Goal: Transaction & Acquisition: Obtain resource

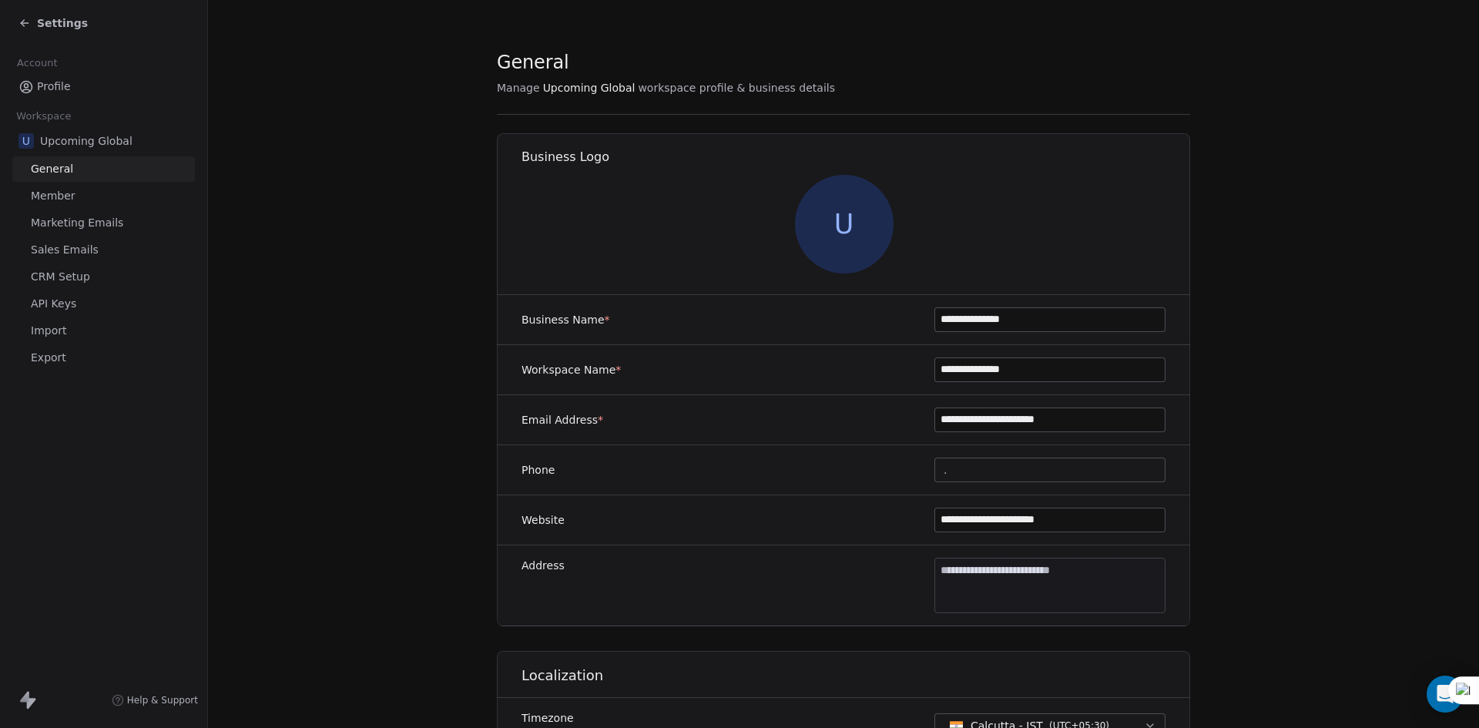
click at [18, 22] on icon at bounding box center [24, 23] width 12 height 12
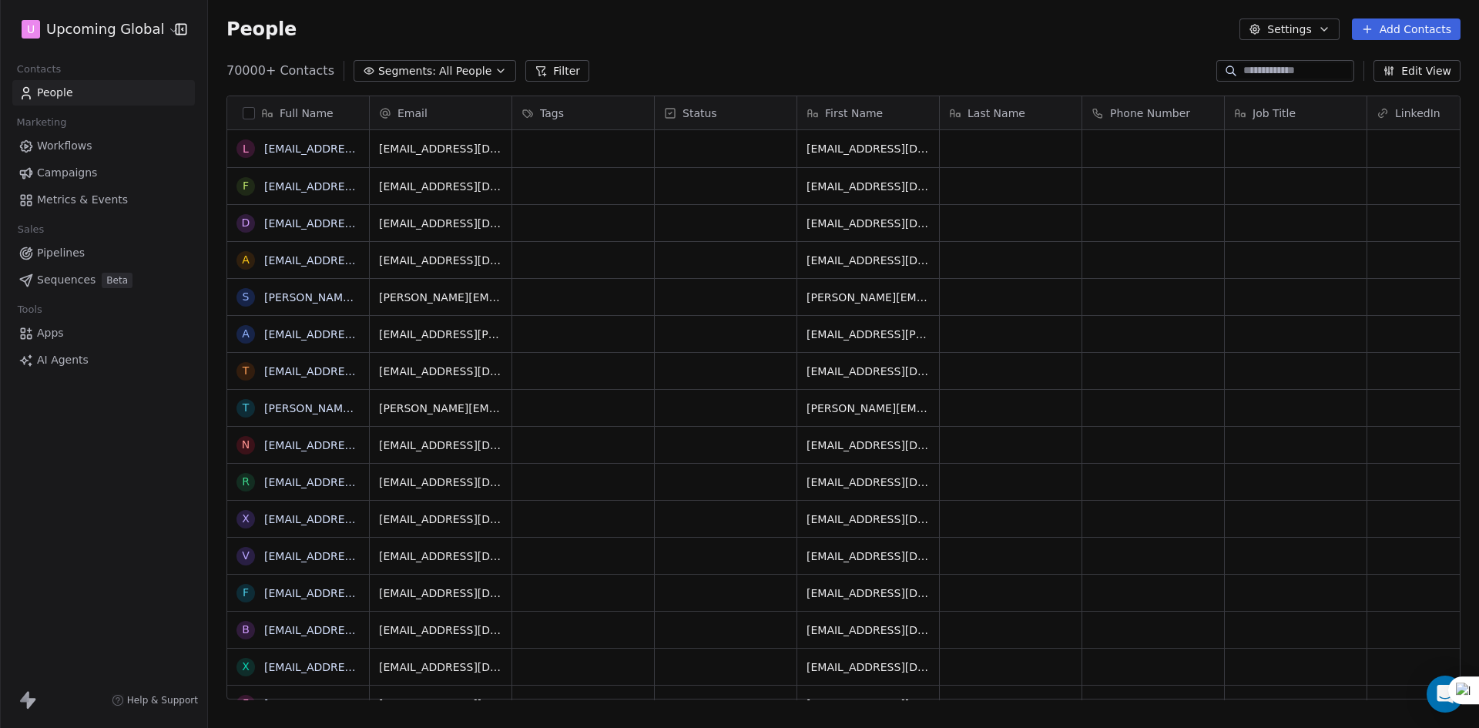
scroll to position [629, 1260]
click at [248, 112] on button "button" at bounding box center [249, 113] width 12 height 12
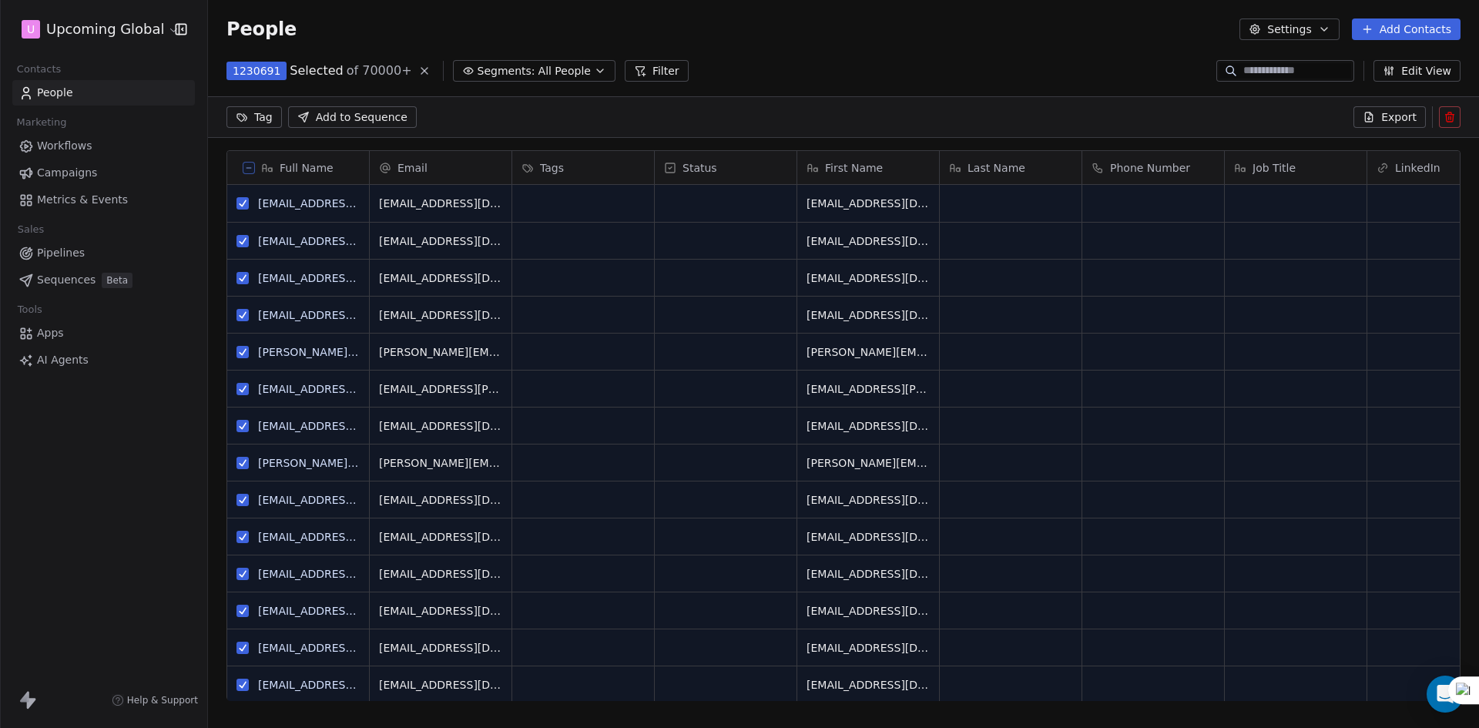
scroll to position [575, 1260]
click at [546, 72] on span "All People" at bounding box center [565, 71] width 52 height 16
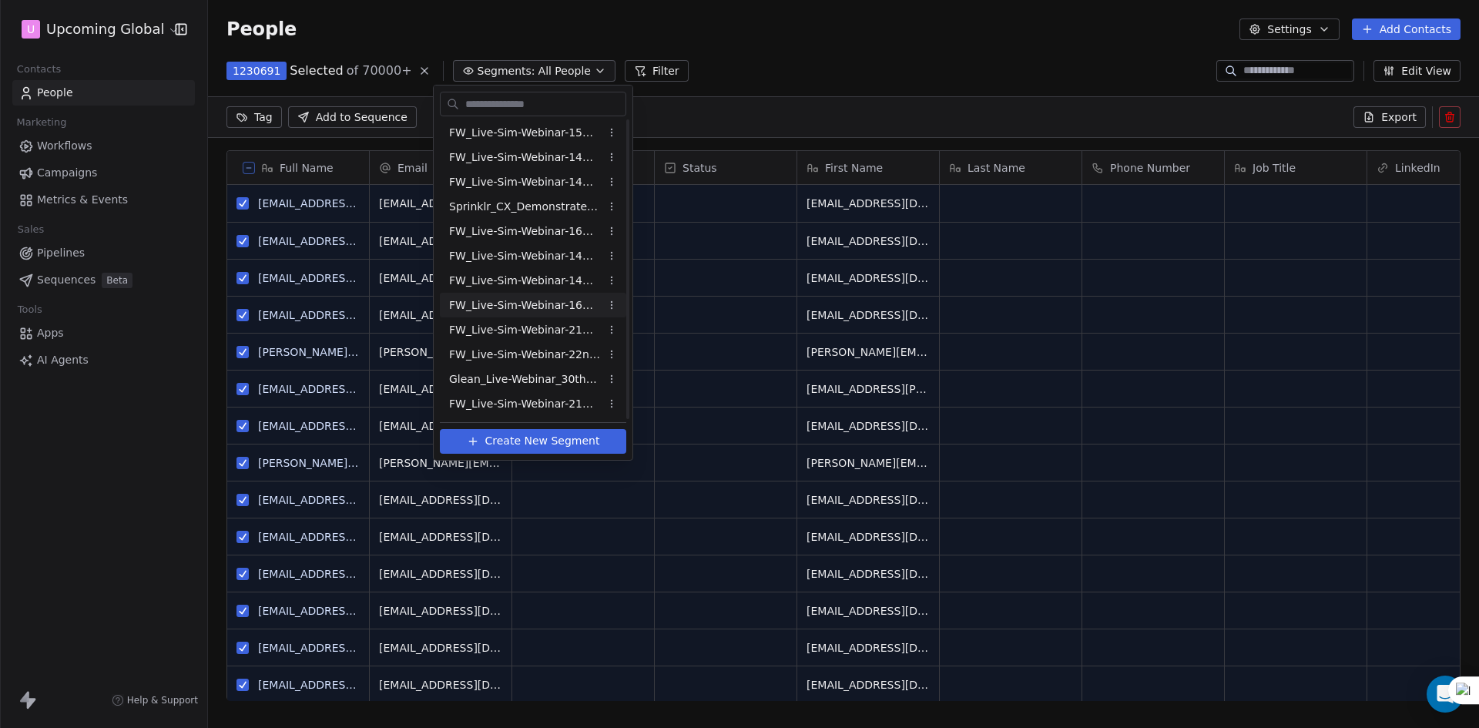
scroll to position [616, 0]
click at [574, 160] on span "FW_Live-Sim-Webinar-15Oct'25-EU" at bounding box center [524, 161] width 151 height 16
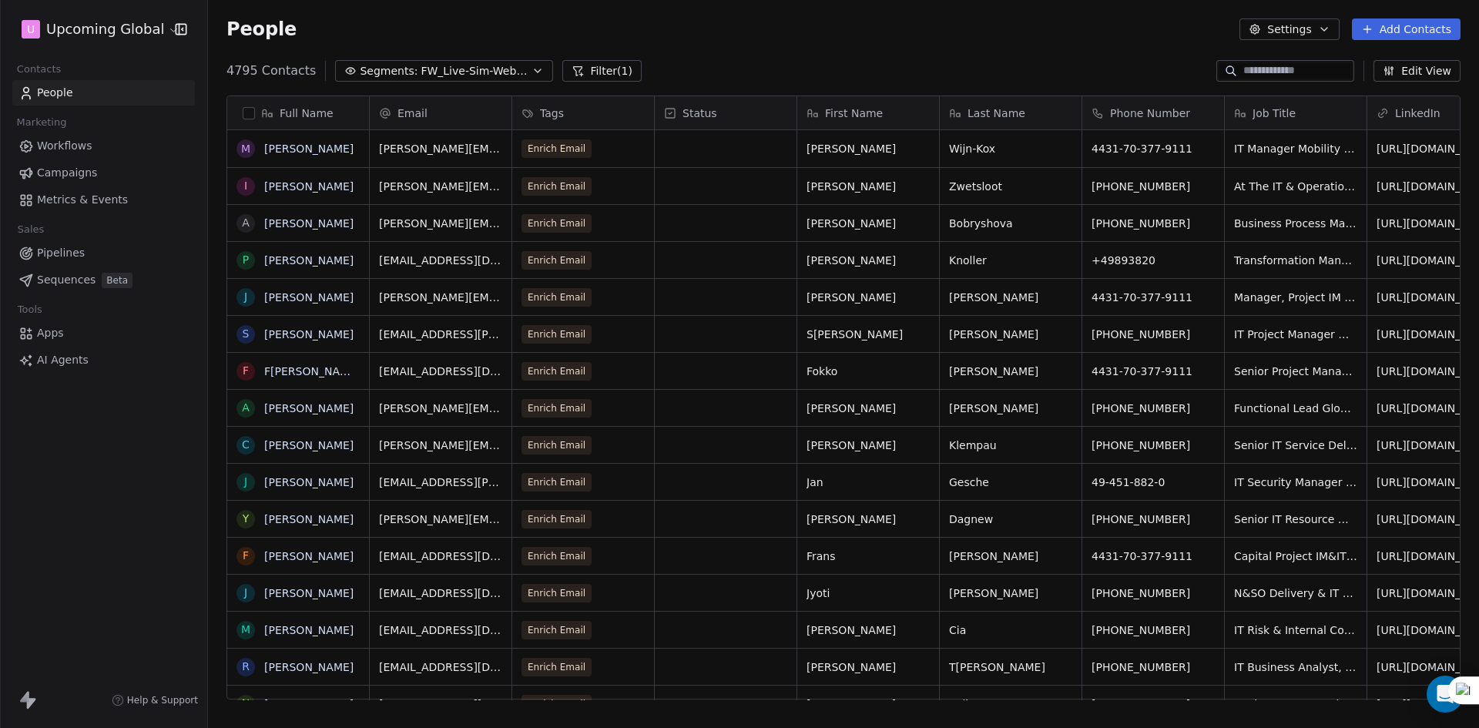
scroll to position [629, 1260]
click at [458, 63] on span "FW_Live-Sim-Webinar-15Oct'25-EU" at bounding box center [475, 71] width 108 height 16
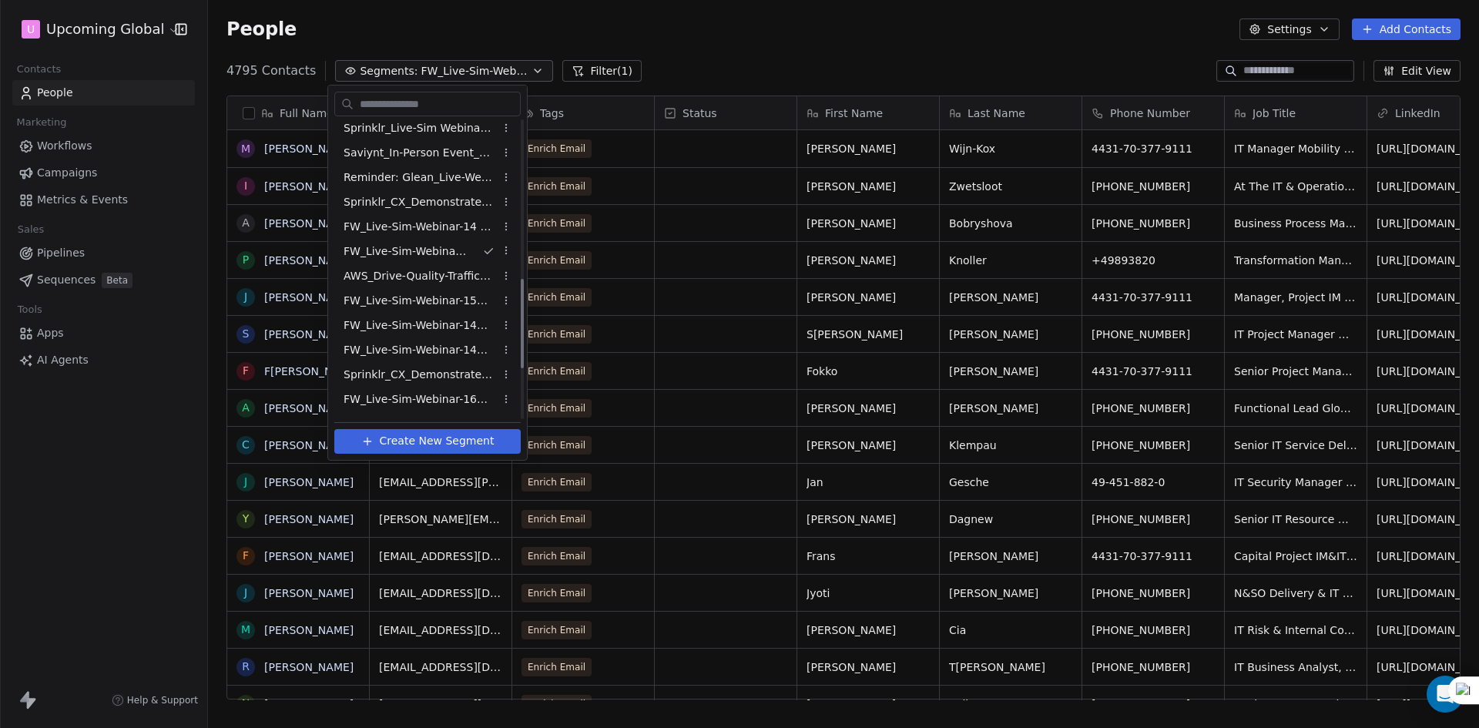
scroll to position [526, 0]
click at [804, 25] on html "U Upcoming Global Contacts People Marketing Workflows Campaigns Metrics & Event…" at bounding box center [739, 364] width 1479 height 728
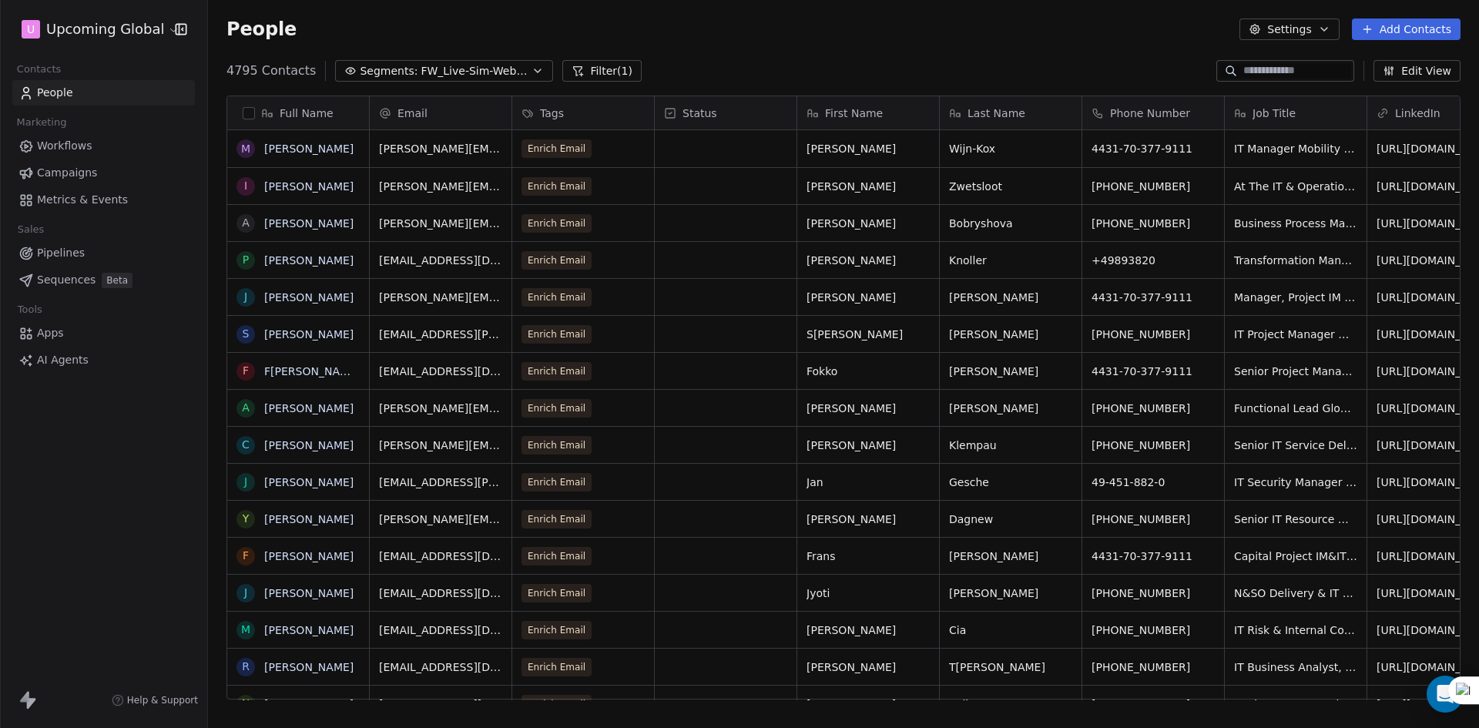
click at [248, 110] on button "button" at bounding box center [249, 113] width 12 height 12
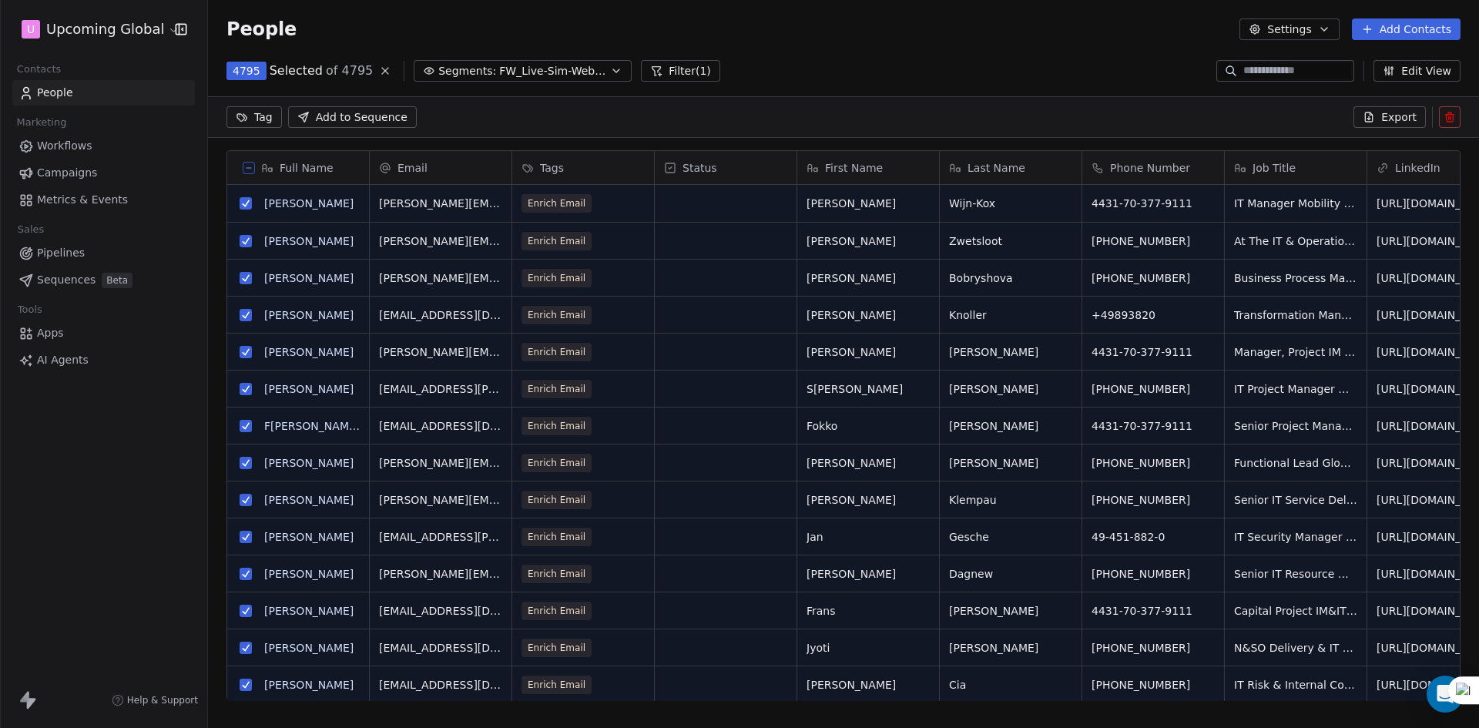
scroll to position [575, 1260]
click at [1388, 117] on span "Export" at bounding box center [1399, 116] width 35 height 15
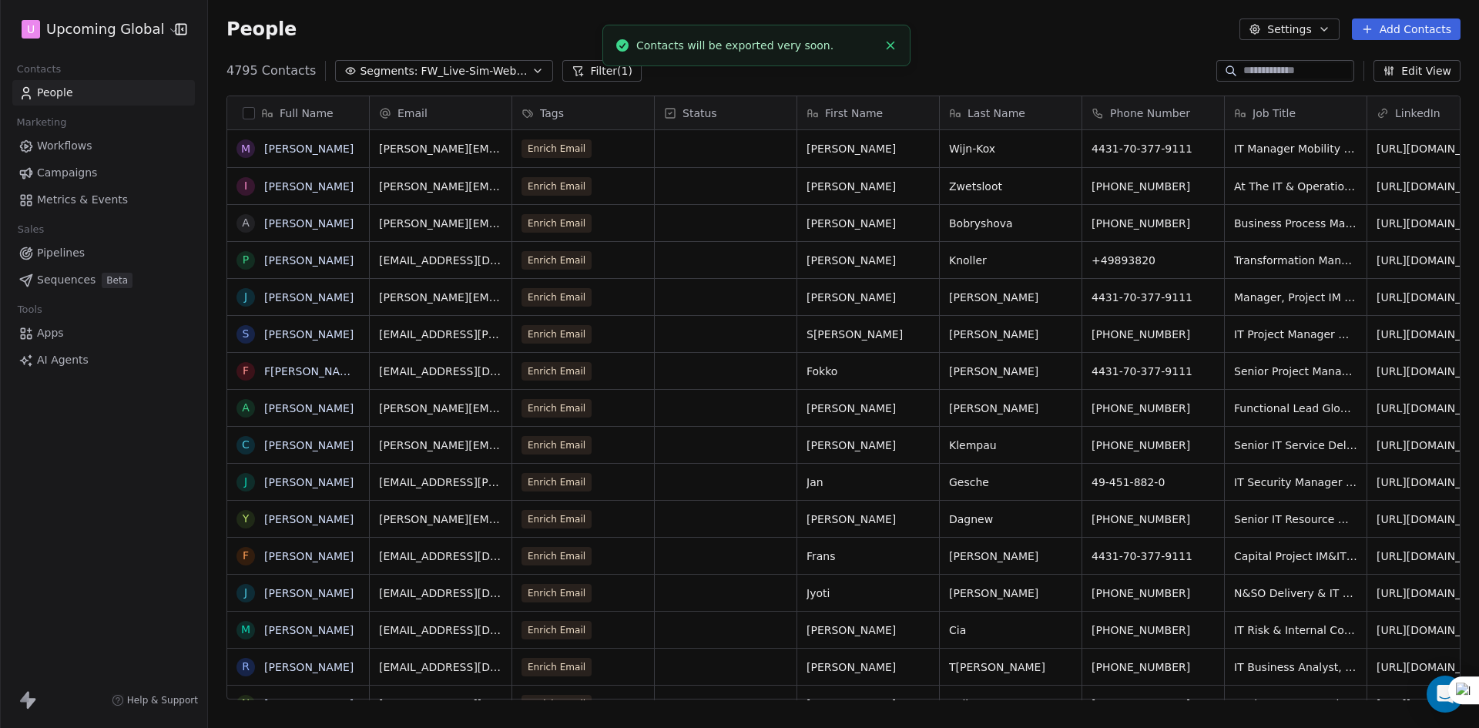
click at [512, 64] on span "FW_Live-Sim-Webinar-15Oct'25-EU" at bounding box center [475, 71] width 108 height 16
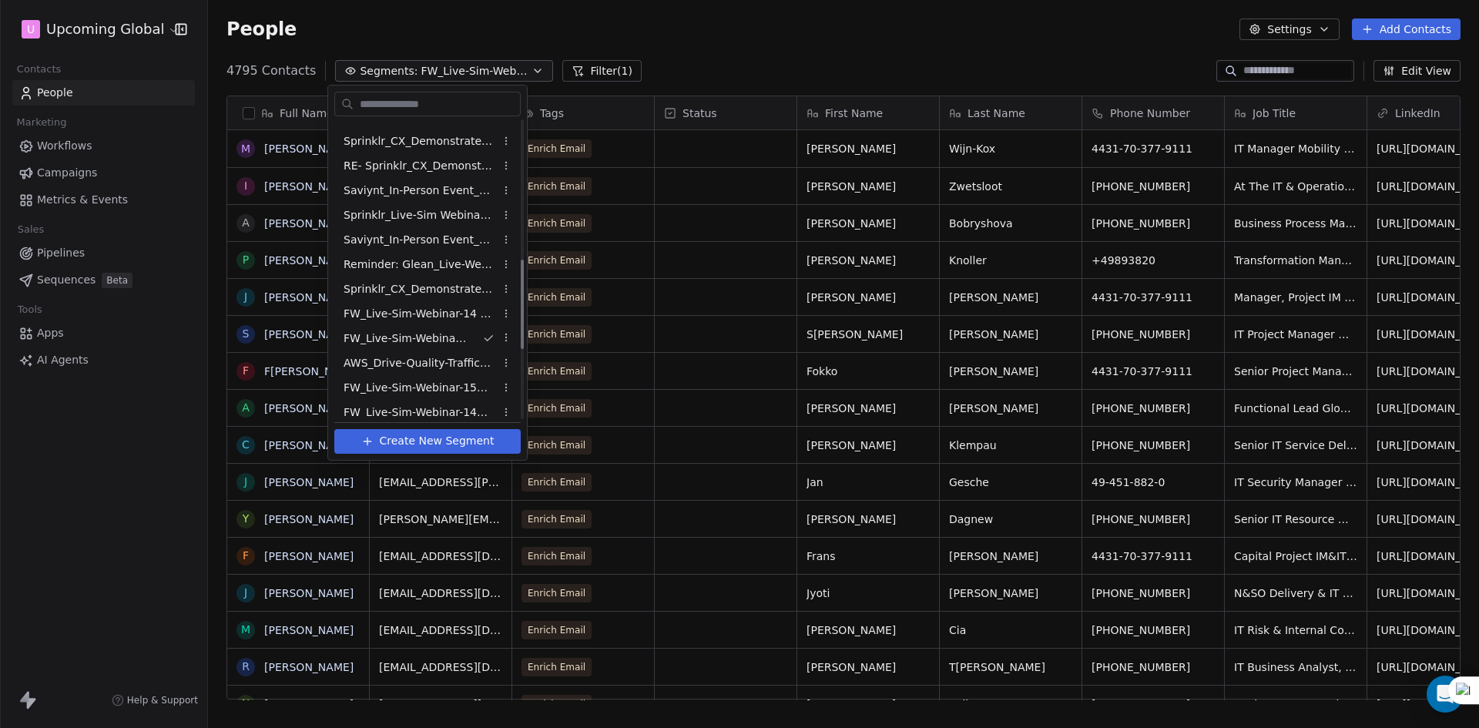
scroll to position [462, 0]
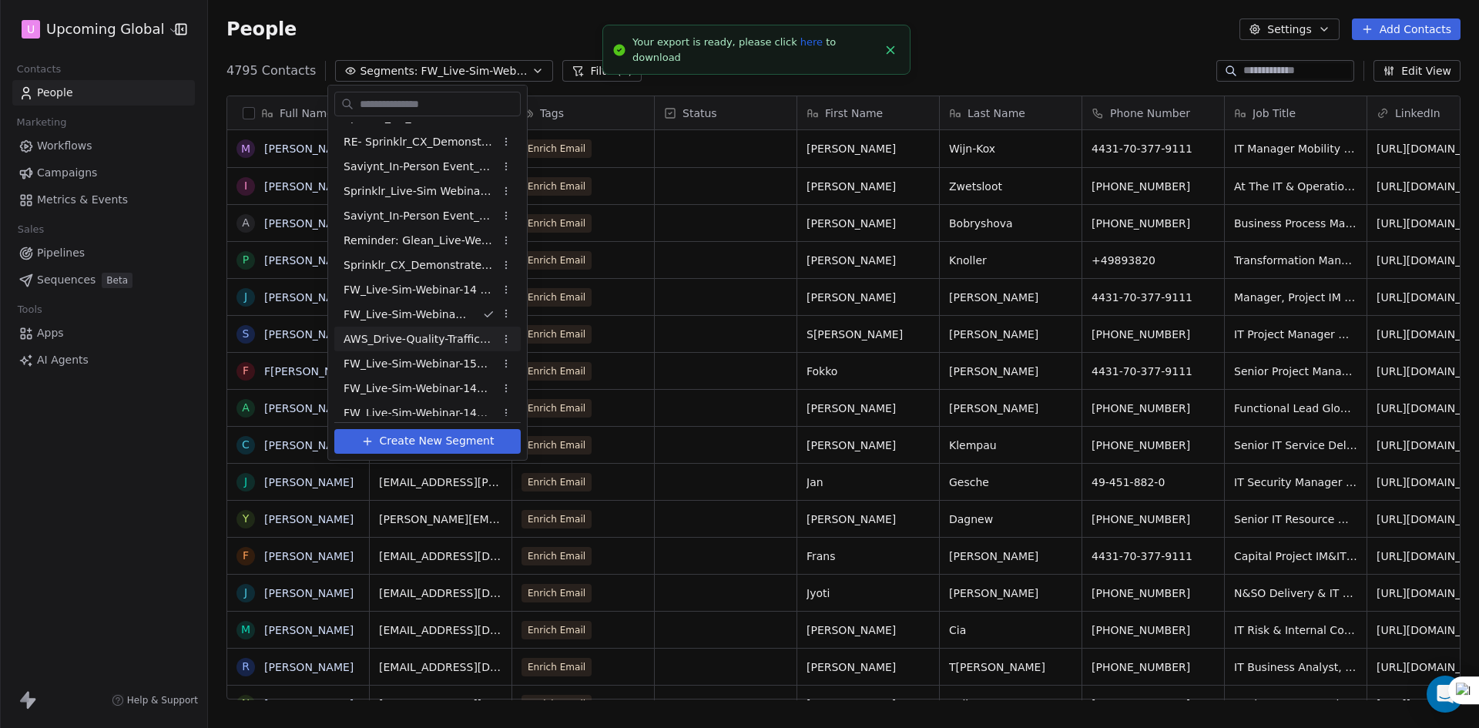
click at [920, 59] on html "U Upcoming Global Contacts People Marketing Workflows Campaigns Metrics & Event…" at bounding box center [739, 364] width 1479 height 728
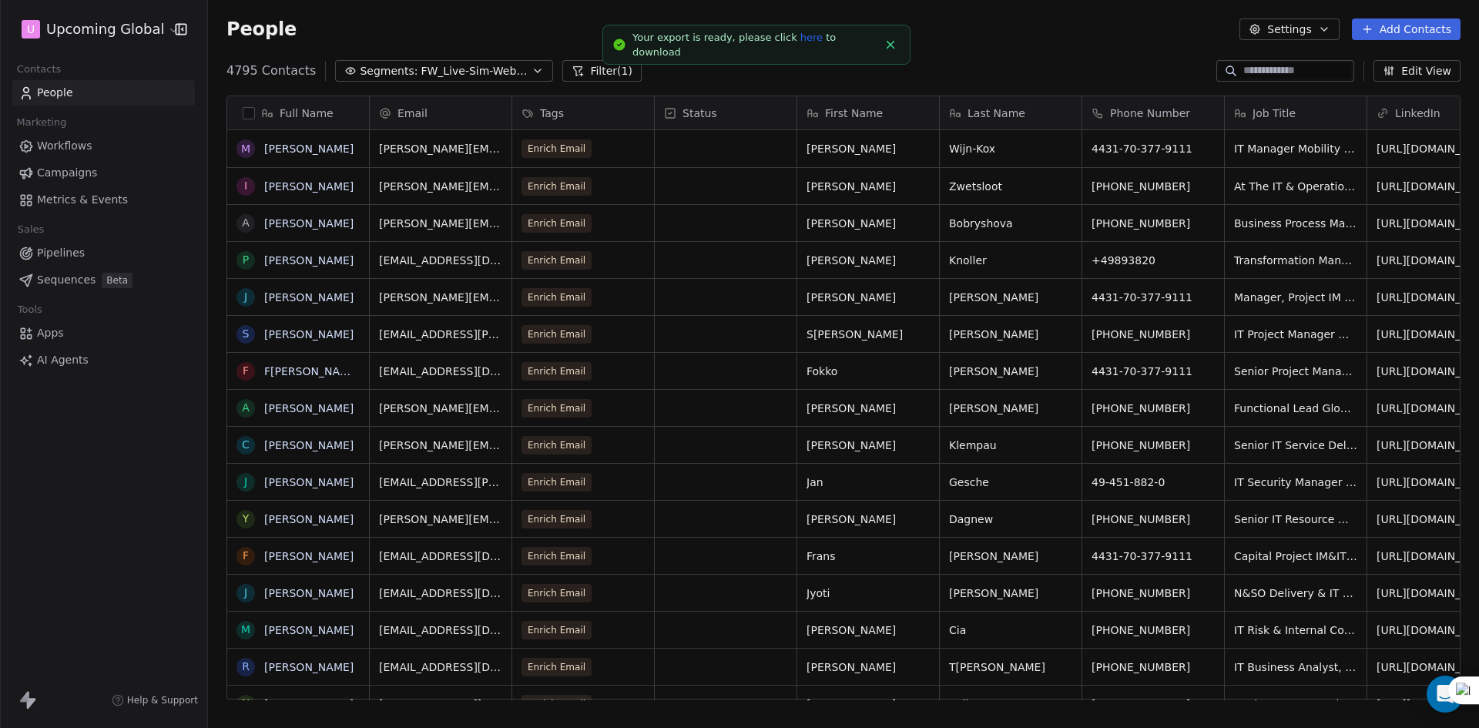
click at [801, 43] on link "here" at bounding box center [812, 38] width 22 height 12
click at [449, 56] on div "People Settings Add Contacts" at bounding box center [843, 29] width 1271 height 59
click at [451, 70] on span "FW_Live-Sim-Webinar-15Oct'25-EU" at bounding box center [475, 71] width 108 height 16
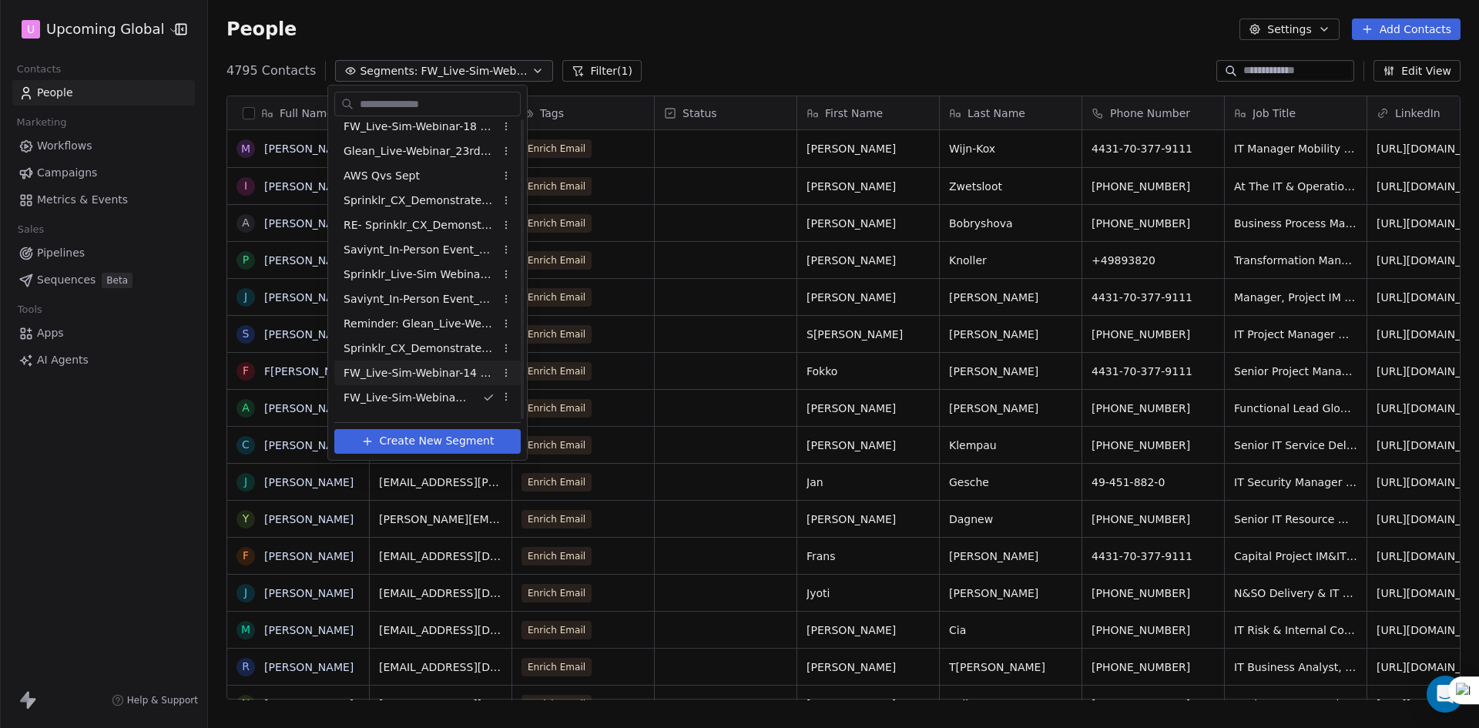
scroll to position [693, 0]
click at [460, 397] on span "FW_Live-Sim-Webinar-21Oct'25-NA" at bounding box center [419, 404] width 151 height 16
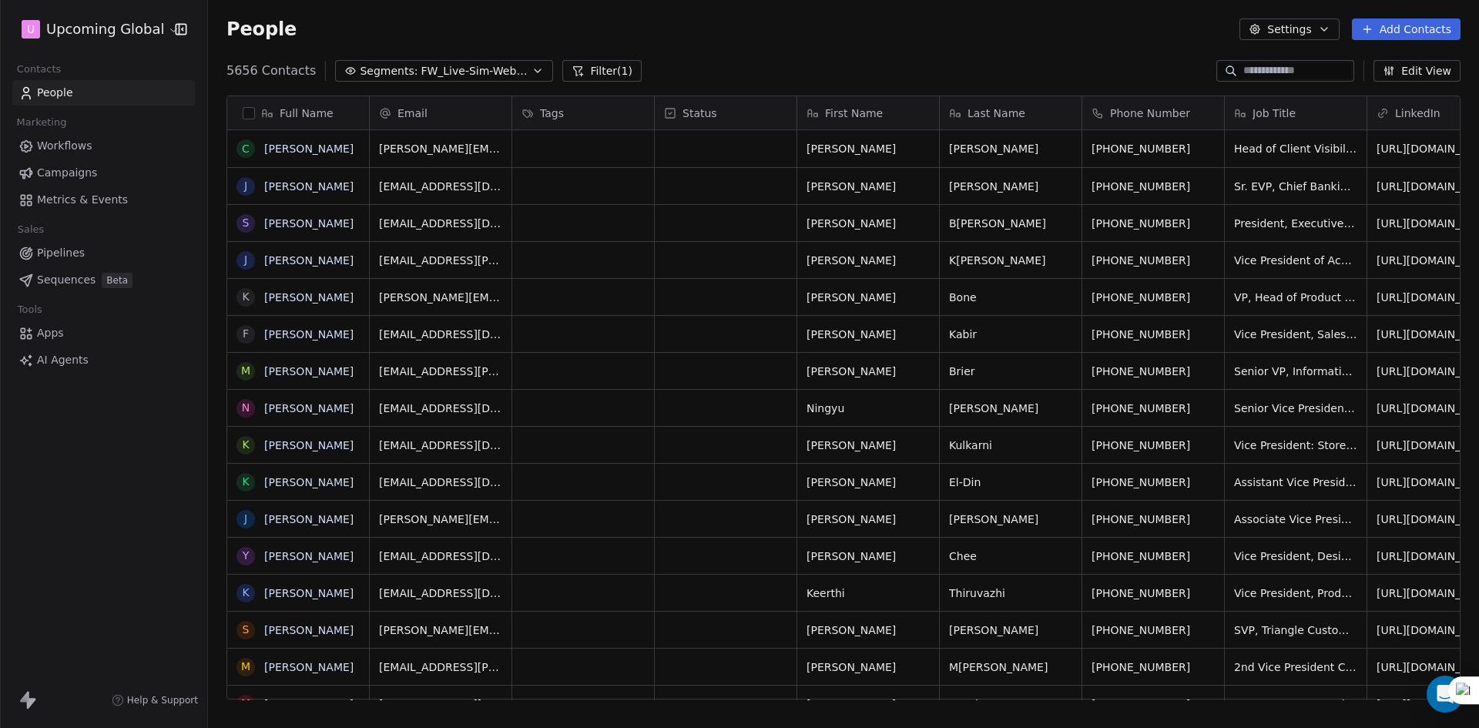
scroll to position [629, 1260]
click at [580, 67] on button "Filter (1)" at bounding box center [601, 71] width 79 height 22
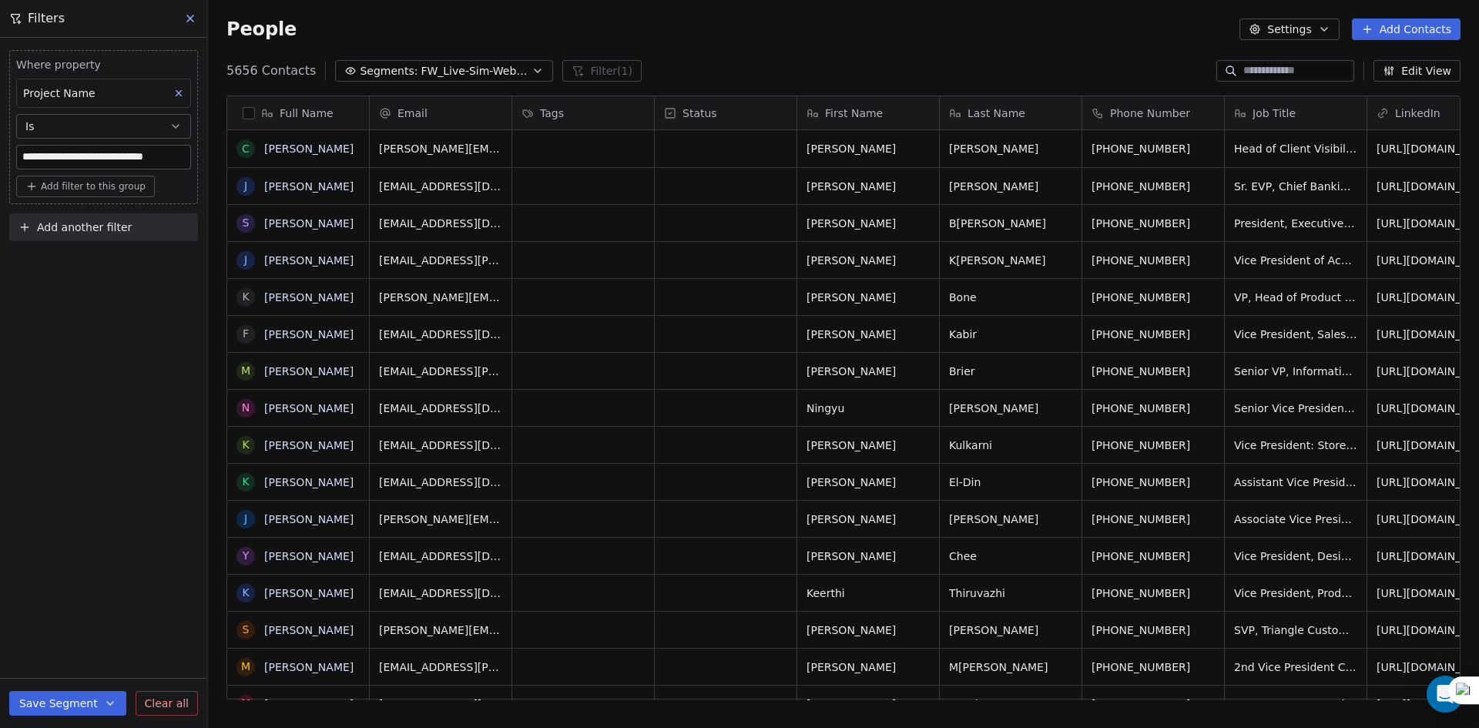
click at [78, 231] on span "Add another filter" at bounding box center [84, 228] width 95 height 16
click at [92, 274] on div "Contact properties" at bounding box center [103, 263] width 175 height 25
type input "***"
click at [86, 311] on div "Registered on Bigmarker?" at bounding box center [103, 319] width 175 height 25
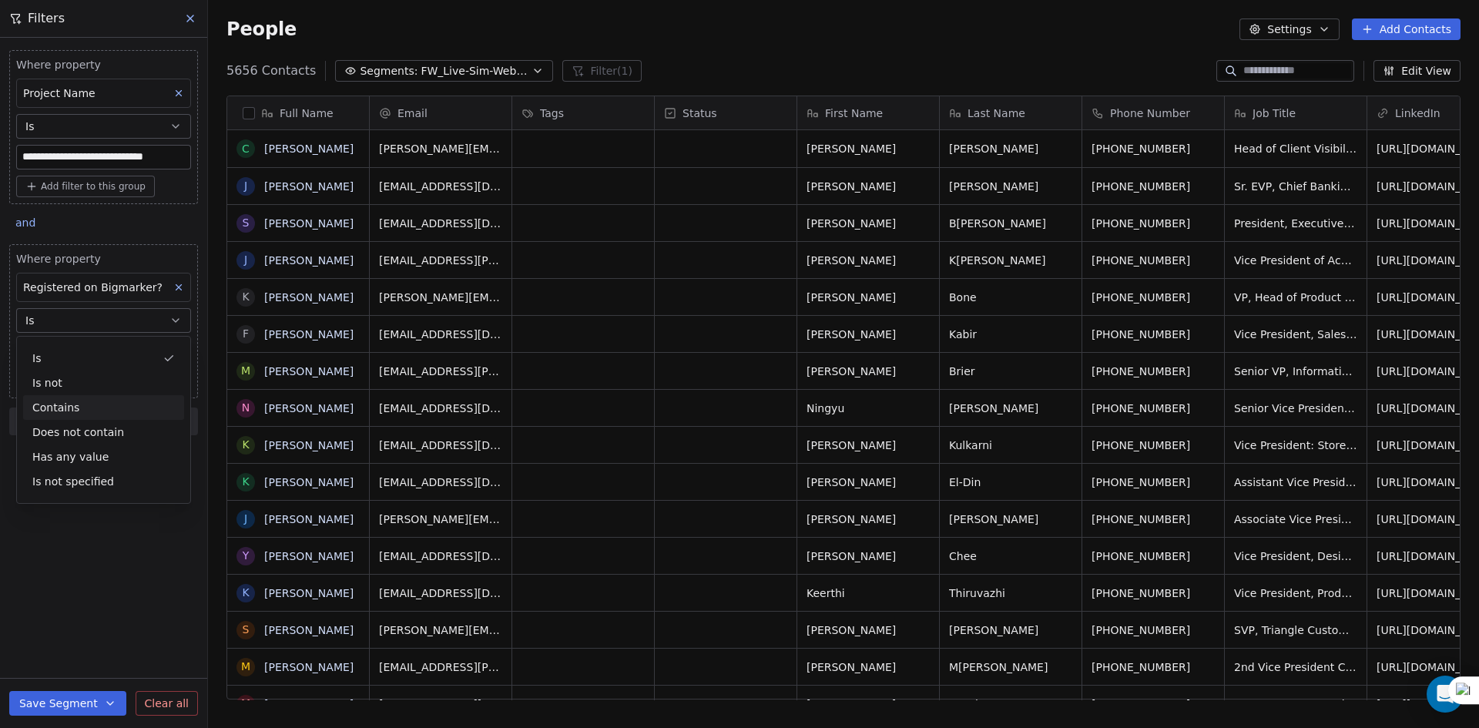
click at [78, 409] on div "Contains" at bounding box center [103, 407] width 161 height 25
click at [78, 355] on input at bounding box center [103, 351] width 173 height 23
type input "****"
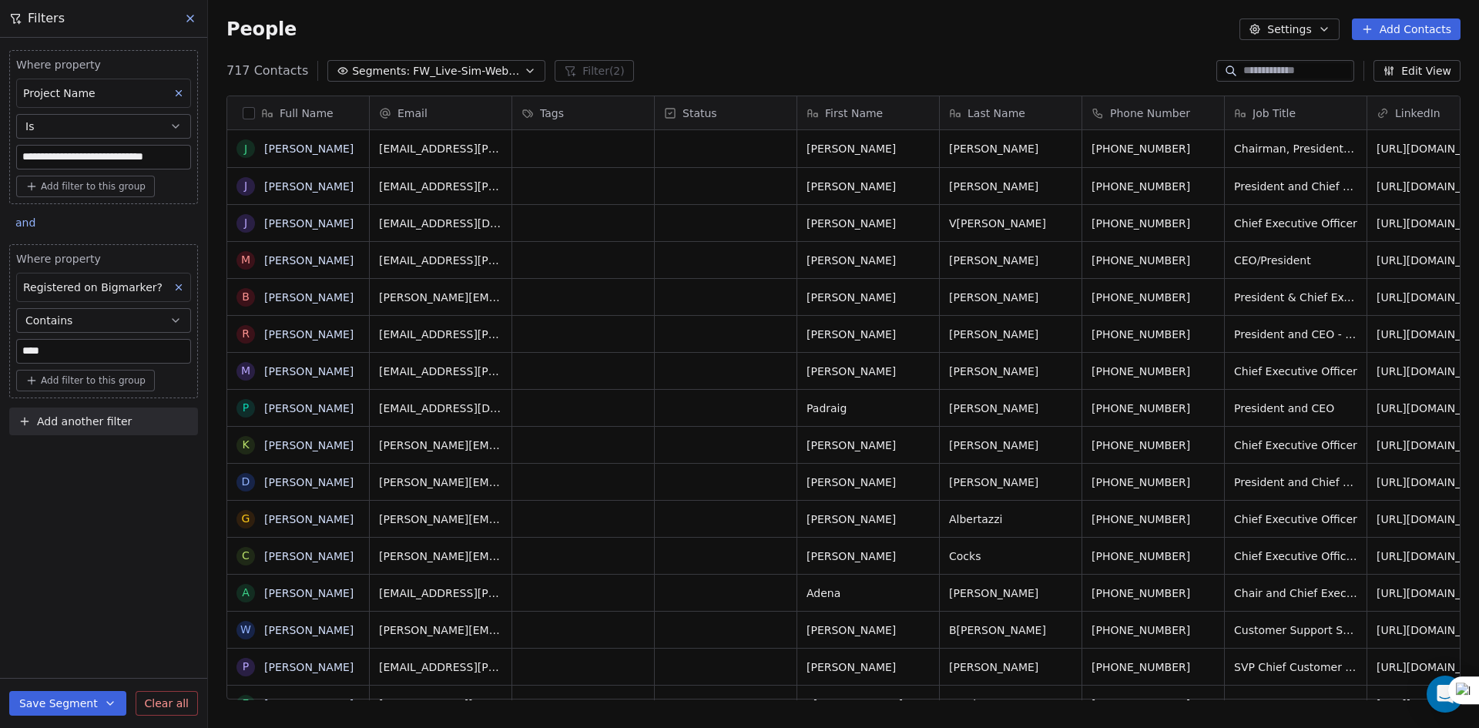
click at [95, 447] on div "**********" at bounding box center [103, 383] width 207 height 690
drag, startPoint x: 252, startPoint y: 109, endPoint x: 260, endPoint y: 145, distance: 37.0
click at [251, 109] on button "button" at bounding box center [249, 113] width 12 height 12
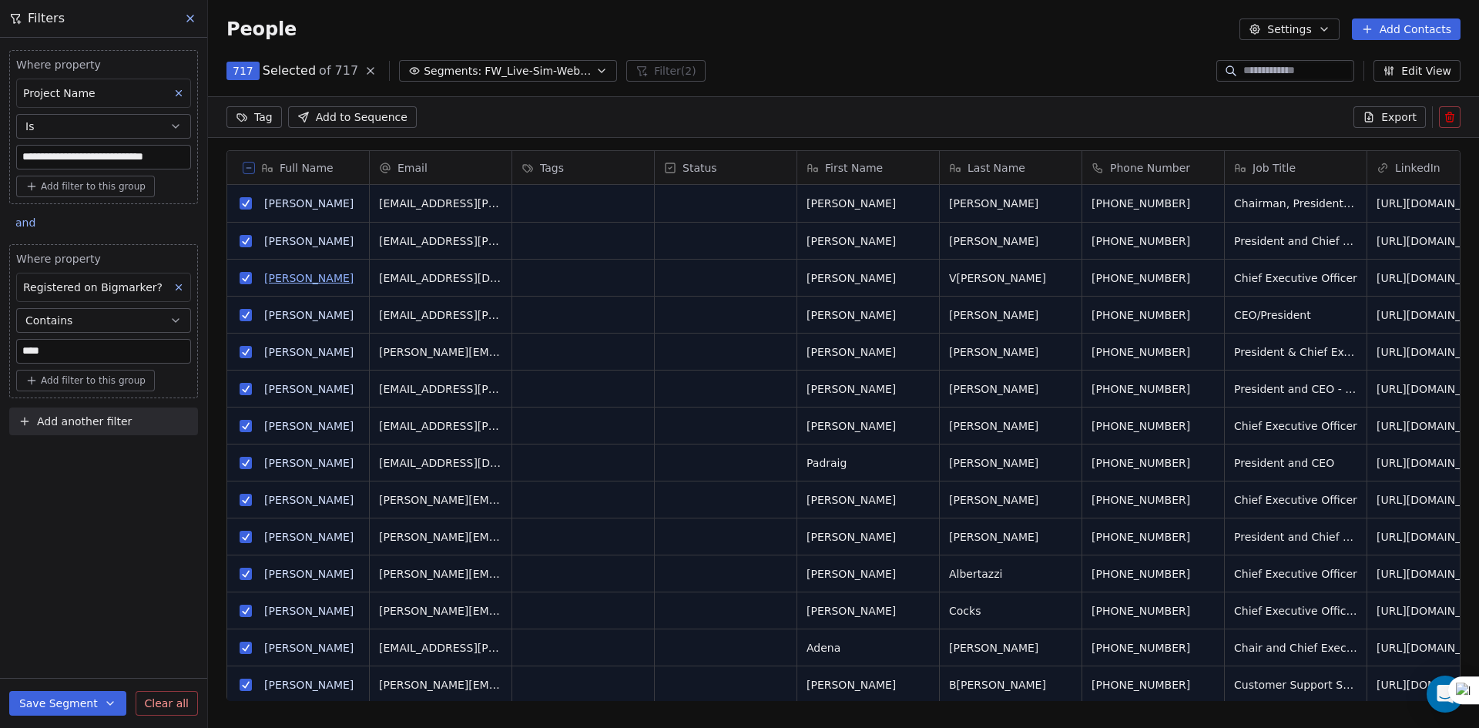
scroll to position [575, 1260]
click at [1371, 114] on icon at bounding box center [1369, 117] width 12 height 12
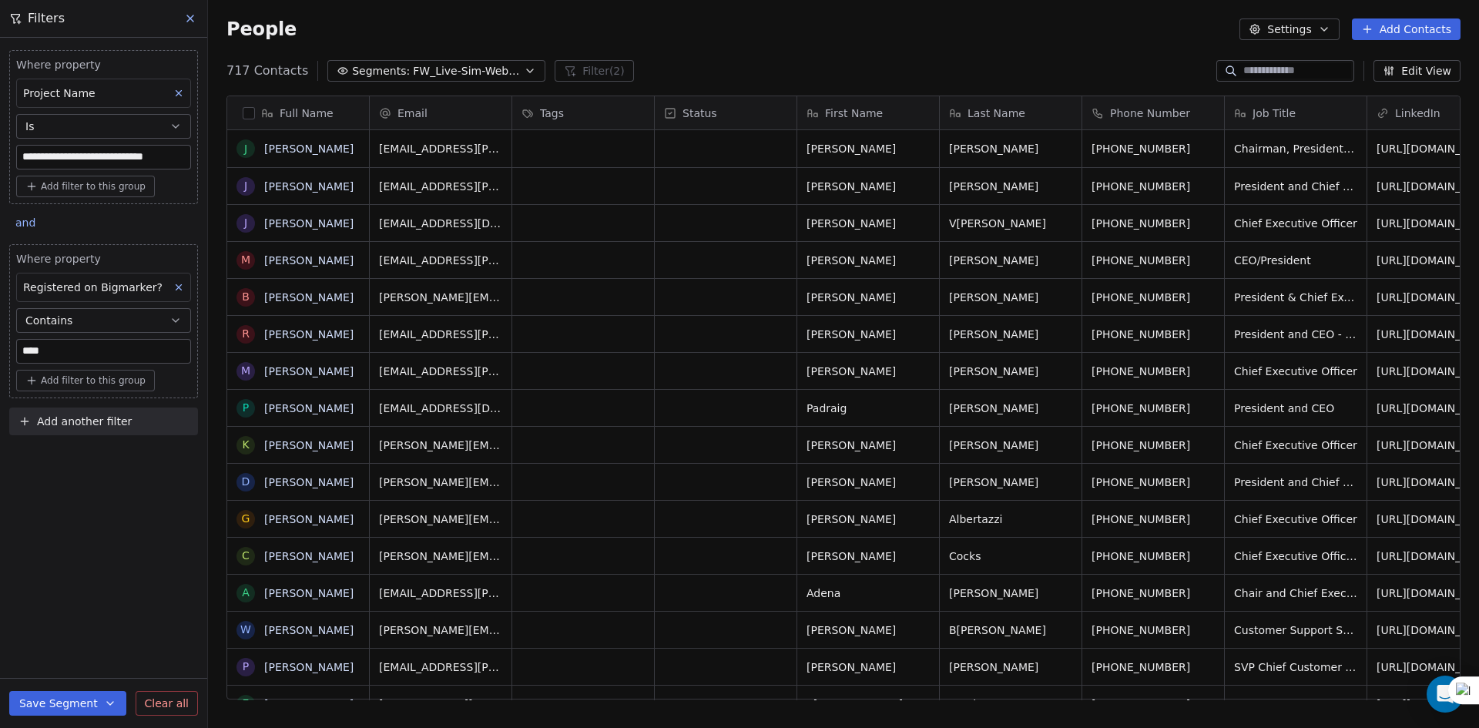
scroll to position [629, 1260]
click at [1312, 29] on button "Settings" at bounding box center [1289, 29] width 99 height 22
click at [1309, 129] on span "Export" at bounding box center [1299, 137] width 35 height 16
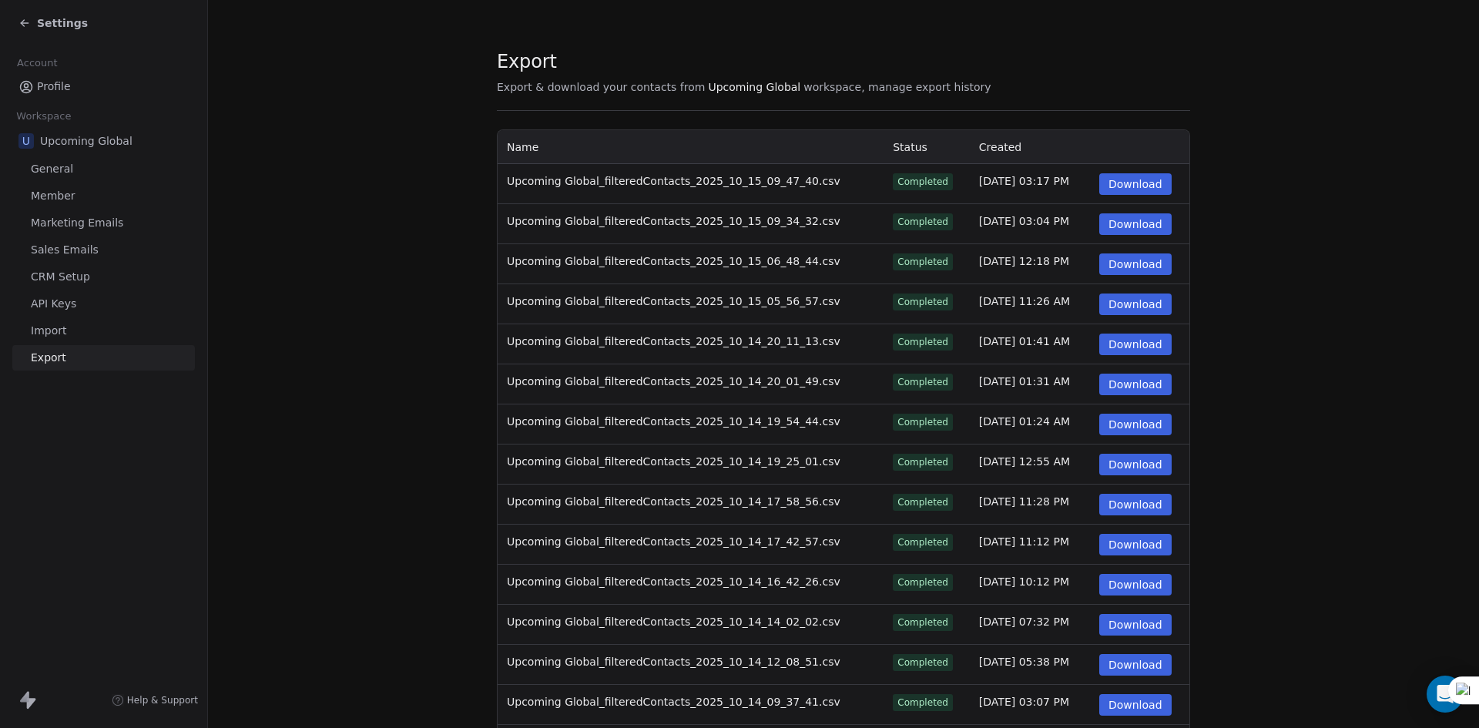
click at [1158, 193] on button "Download" at bounding box center [1135, 184] width 72 height 22
click at [26, 11] on div "Settings" at bounding box center [103, 23] width 207 height 46
click at [28, 18] on icon at bounding box center [24, 23] width 12 height 12
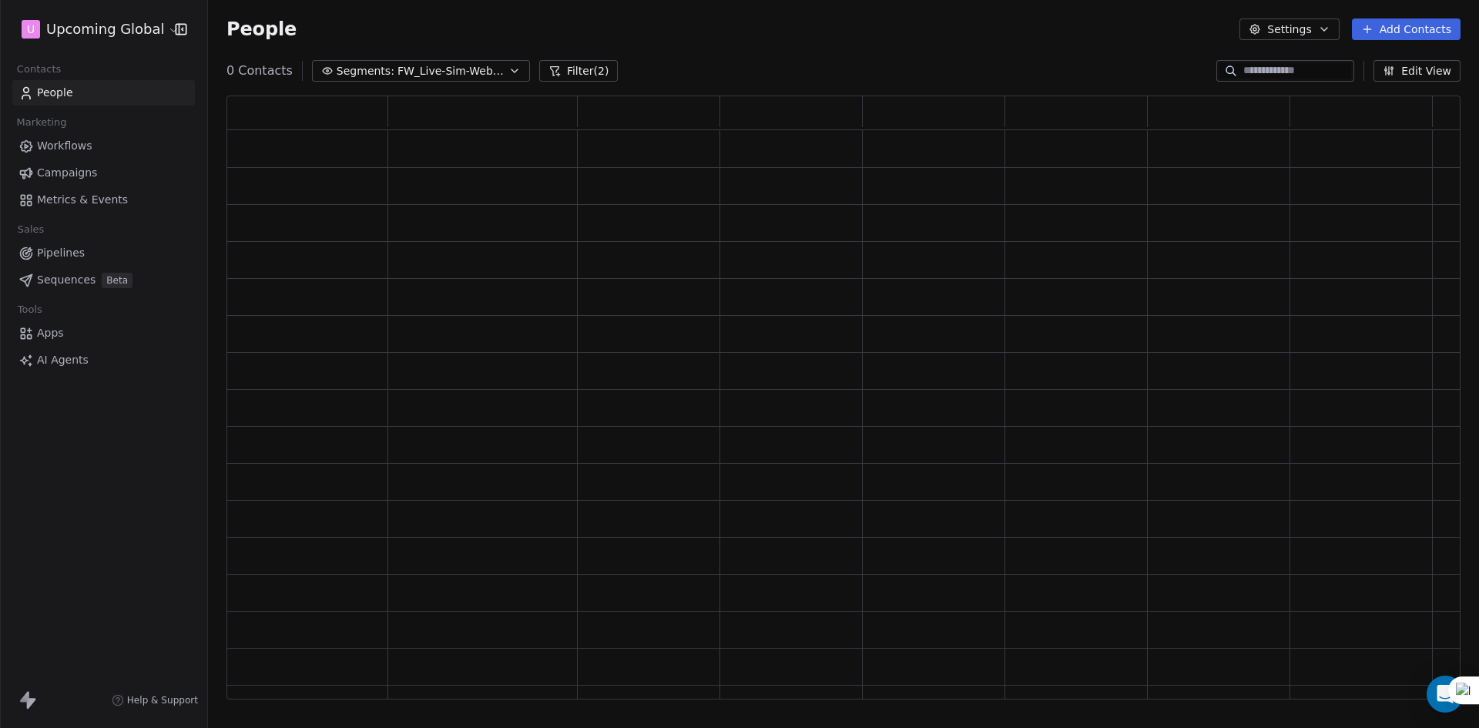
scroll to position [592, 1223]
click at [407, 72] on span "FW_Live-Sim-Webinar-21Oct'25-NA" at bounding box center [452, 71] width 108 height 16
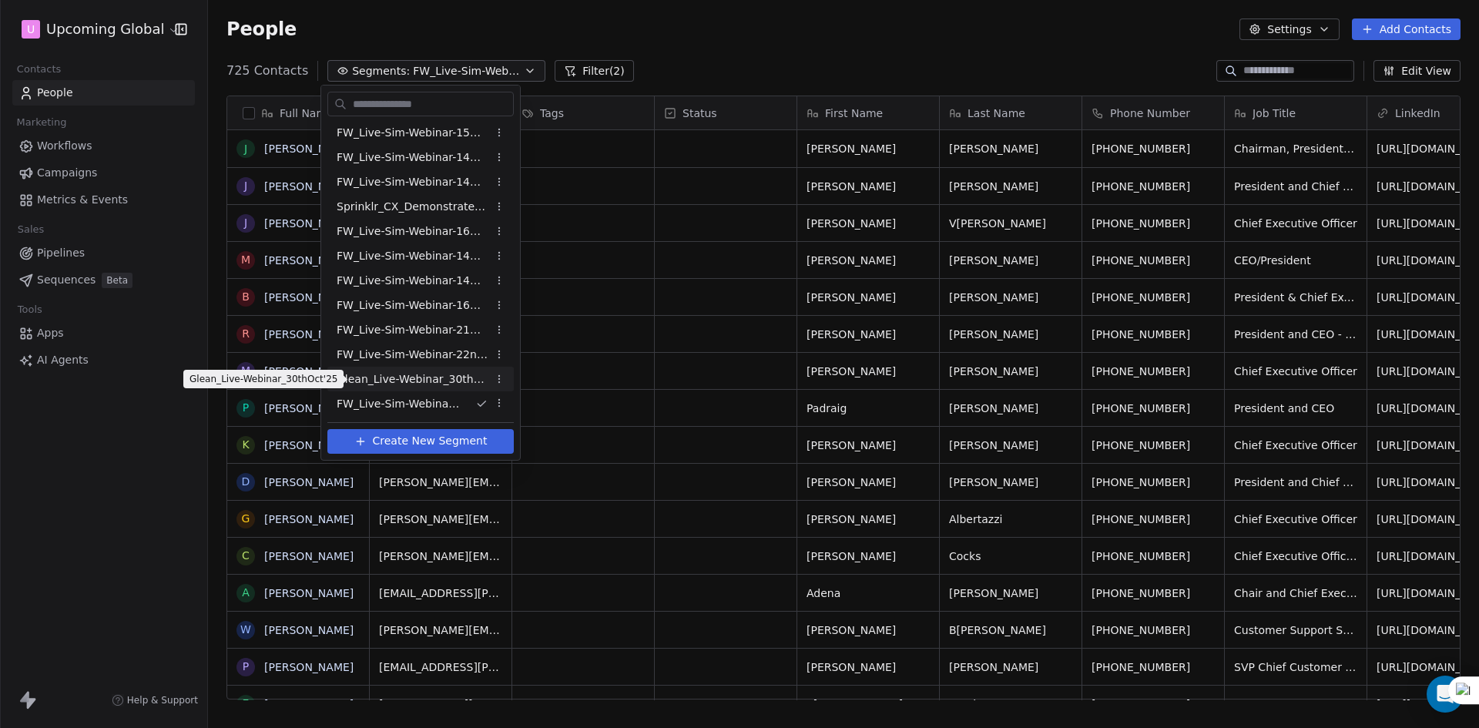
scroll to position [629, 1260]
click at [432, 353] on span "FW_Live-Sim-Webinar-22ndOct'25-NA" at bounding box center [412, 355] width 151 height 16
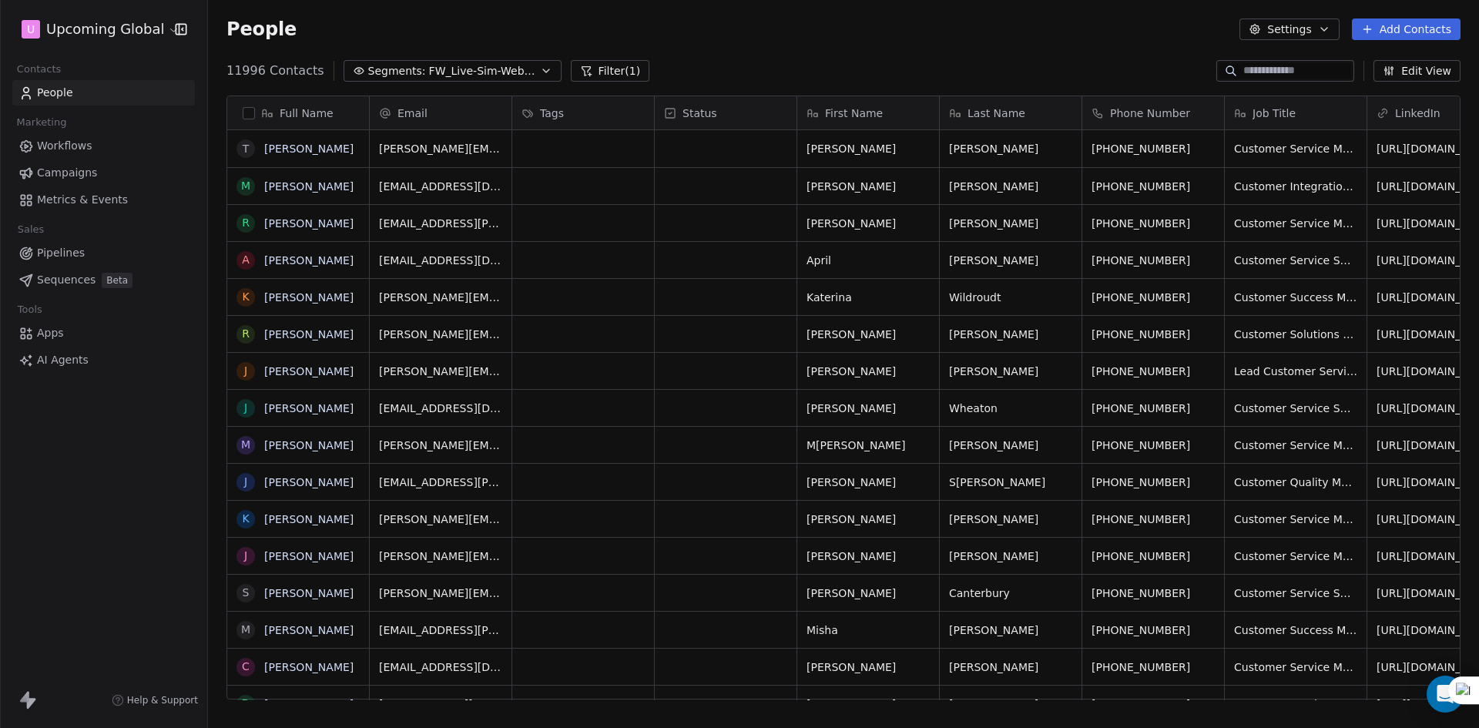
scroll to position [12, 12]
click at [253, 116] on button "button" at bounding box center [249, 113] width 12 height 12
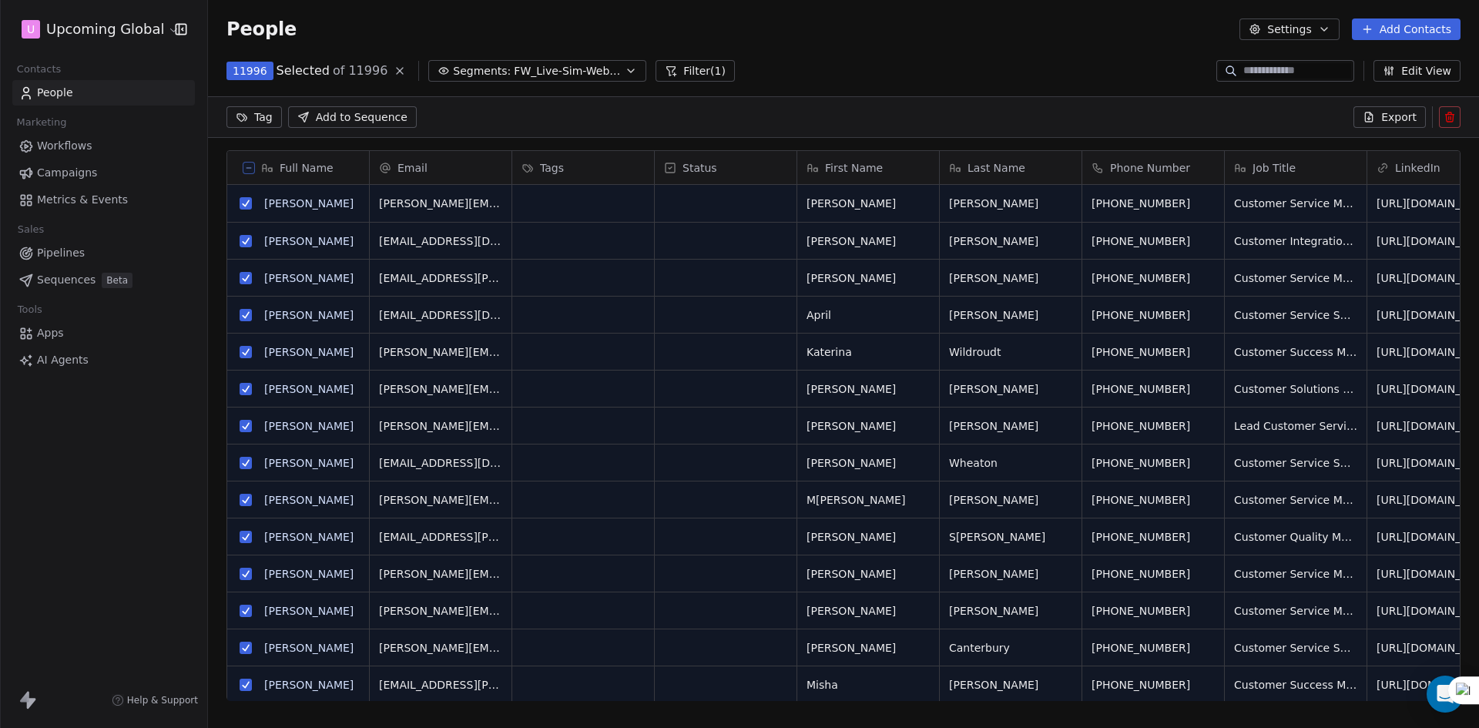
click at [696, 71] on button "Filter (1)" at bounding box center [695, 71] width 79 height 22
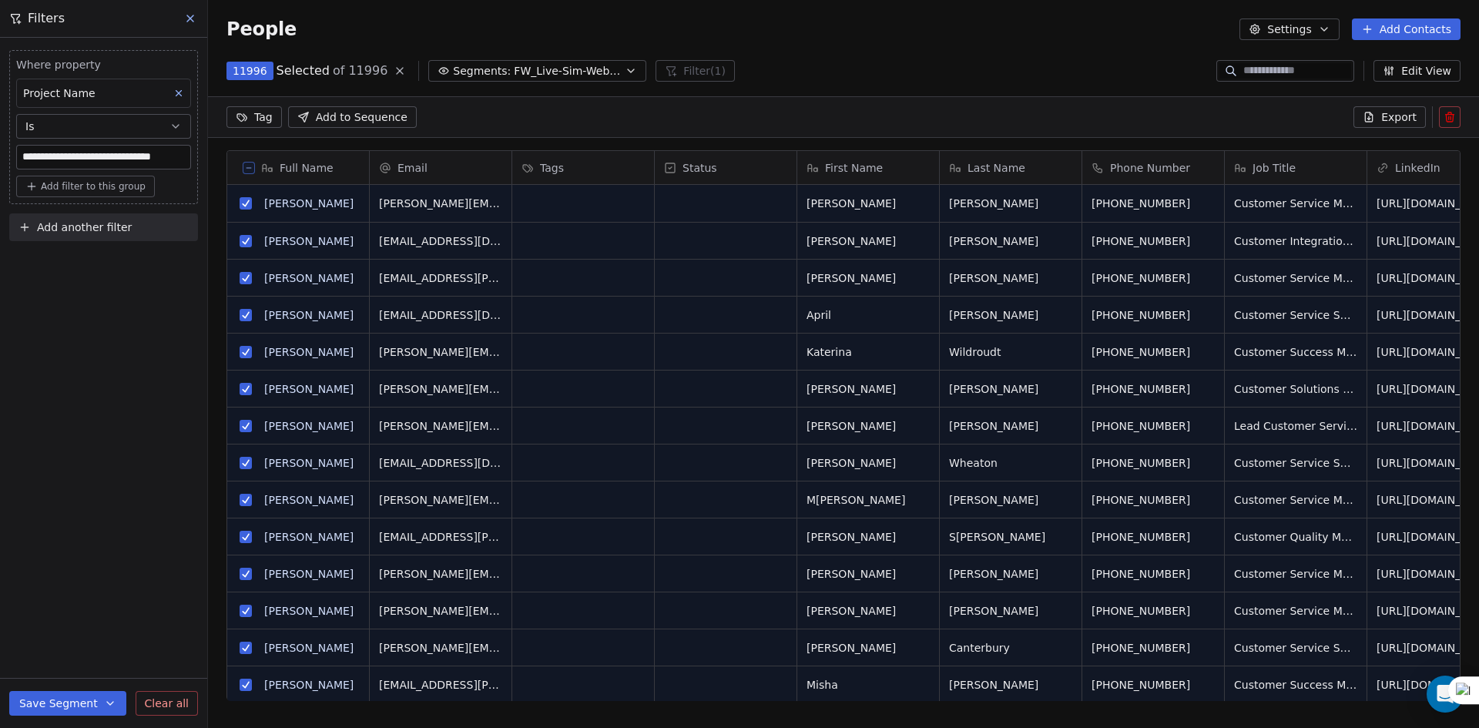
click at [109, 227] on span "Add another filter" at bounding box center [84, 228] width 95 height 16
click at [99, 260] on span "Contact properties" at bounding box center [75, 264] width 100 height 16
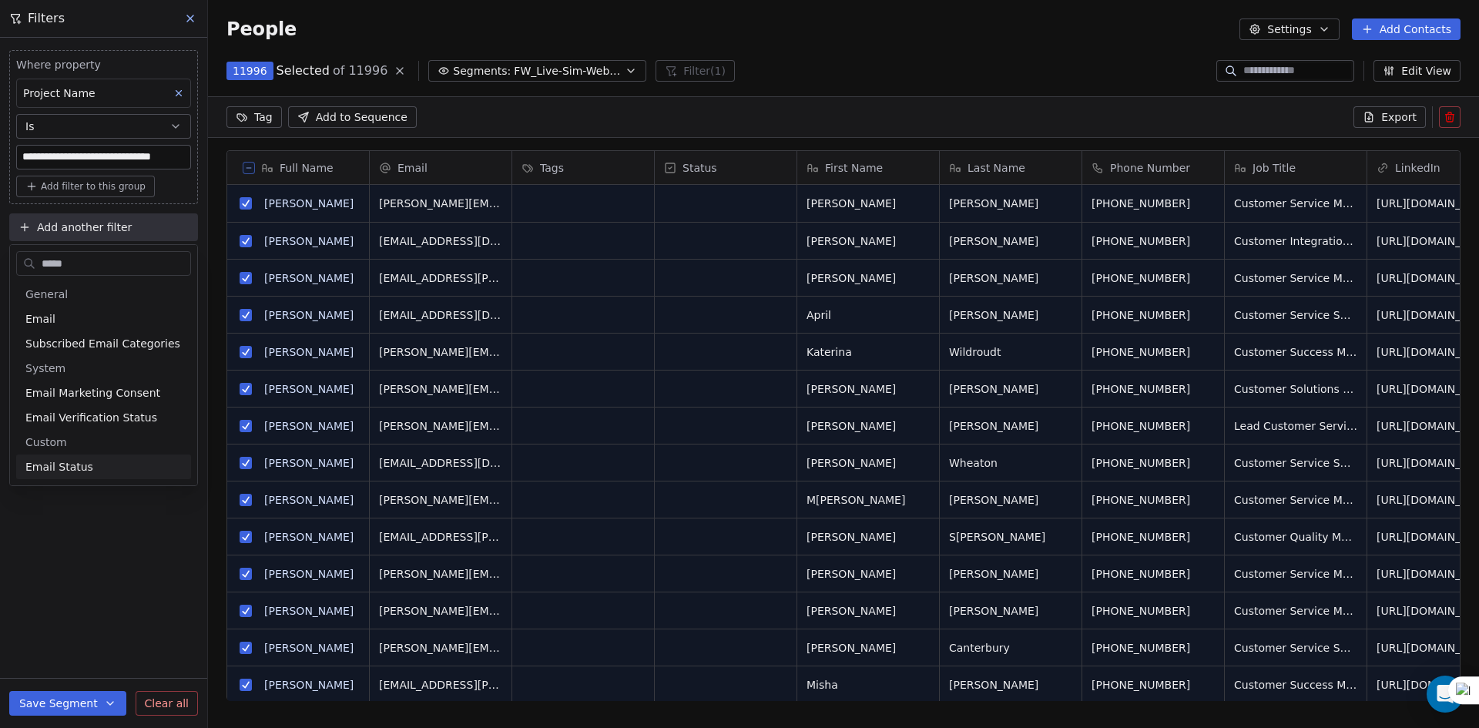
type input "*****"
click at [106, 465] on div "Email Status" at bounding box center [103, 466] width 156 height 15
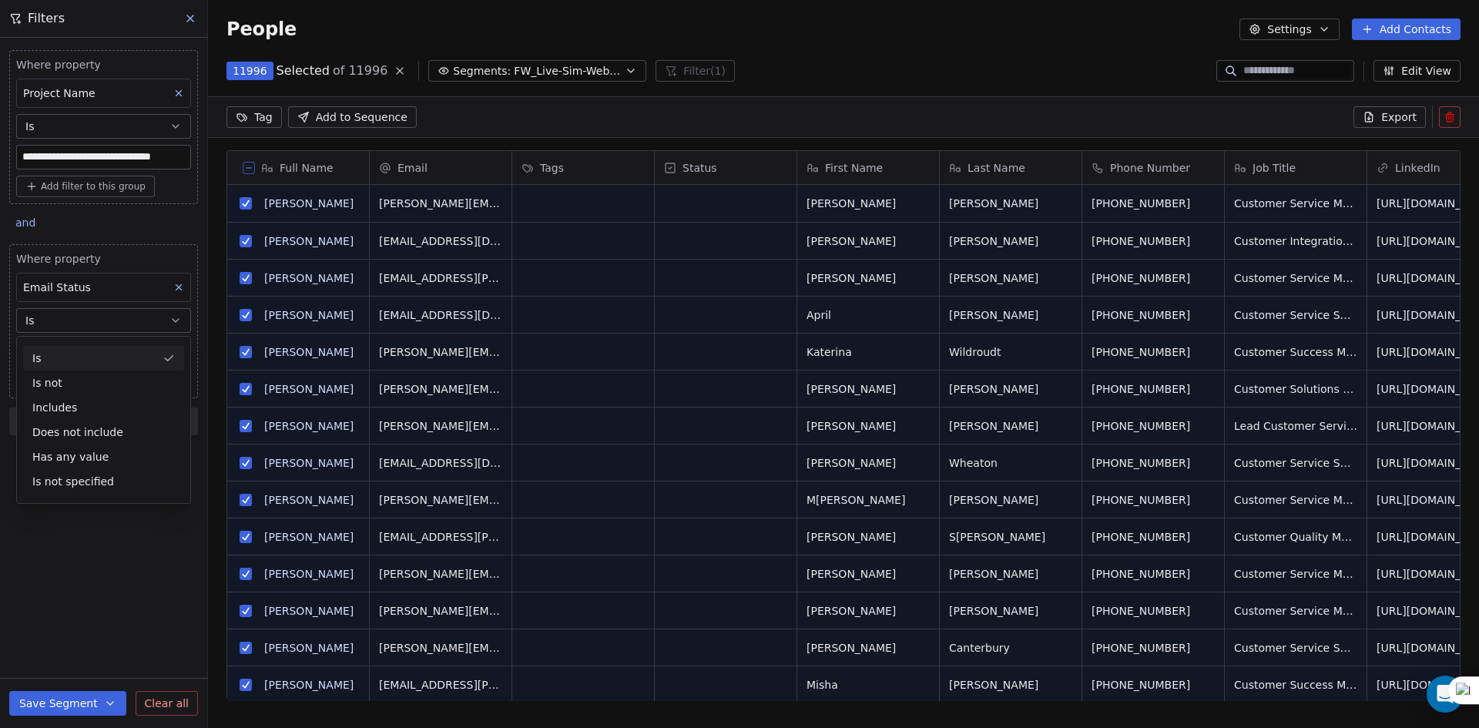
click at [108, 314] on button "Is" at bounding box center [103, 320] width 175 height 25
click at [89, 351] on body "**********" at bounding box center [739, 364] width 1479 height 728
click at [89, 414] on div "catch_all safe" at bounding box center [115, 416] width 186 height 68
click at [89, 429] on div "safe" at bounding box center [116, 434] width 156 height 17
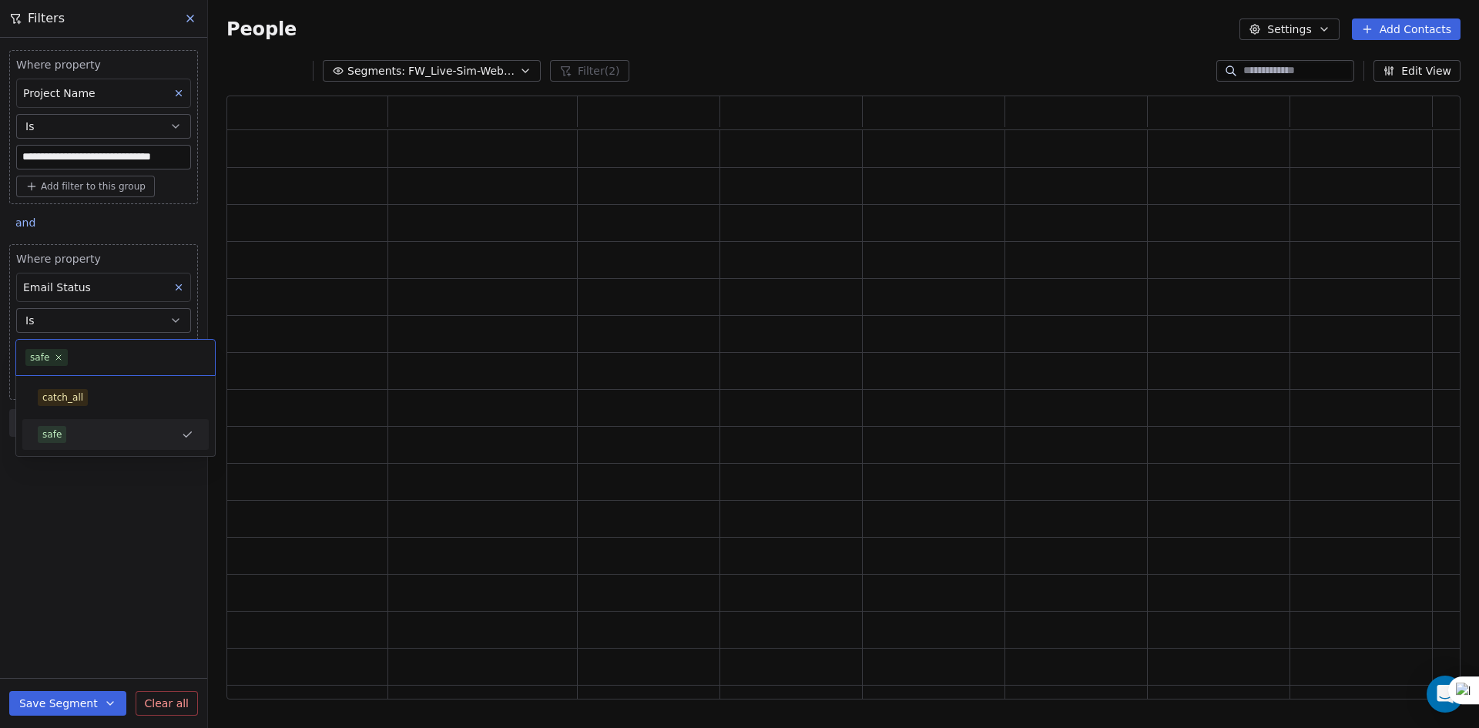
scroll to position [592, 1223]
click at [88, 495] on div "**********" at bounding box center [103, 383] width 207 height 690
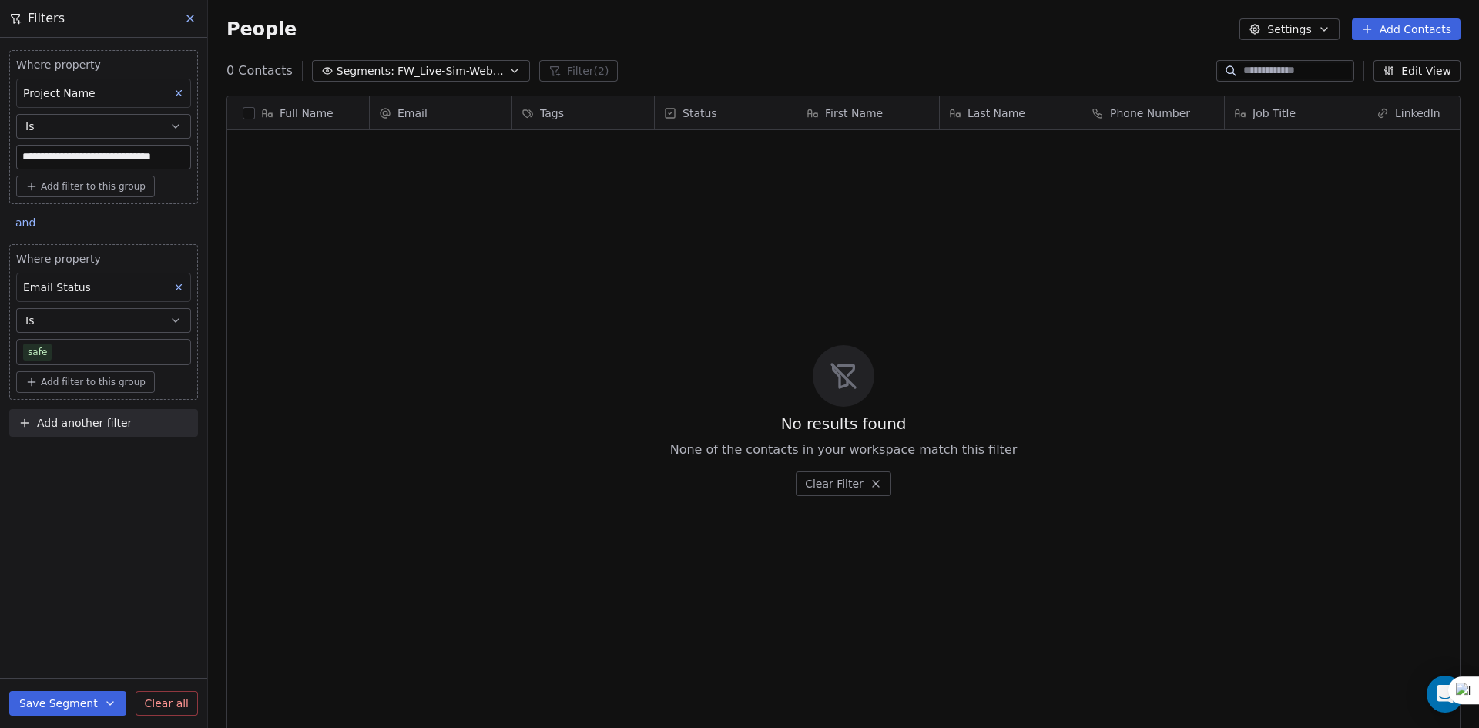
scroll to position [629, 1260]
click at [184, 285] on button at bounding box center [179, 287] width 20 height 20
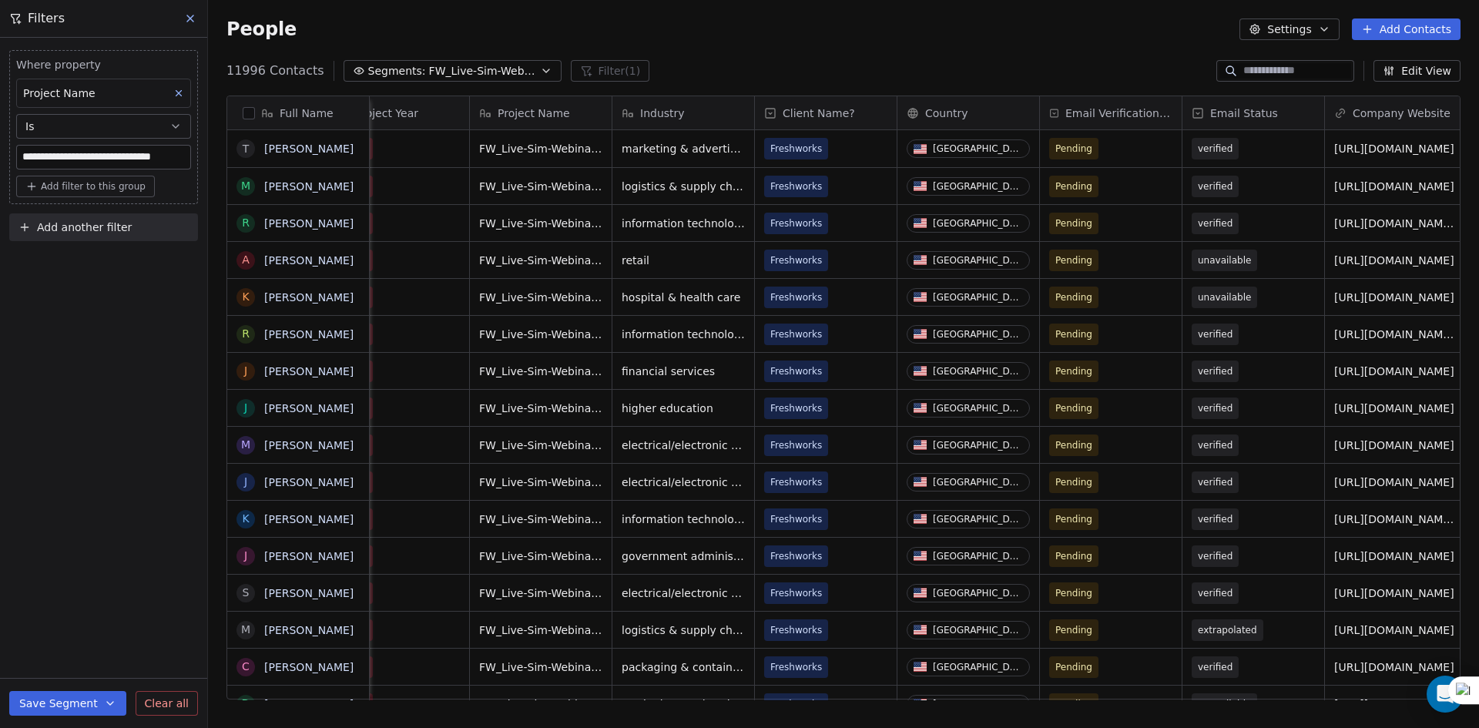
scroll to position [0, 1331]
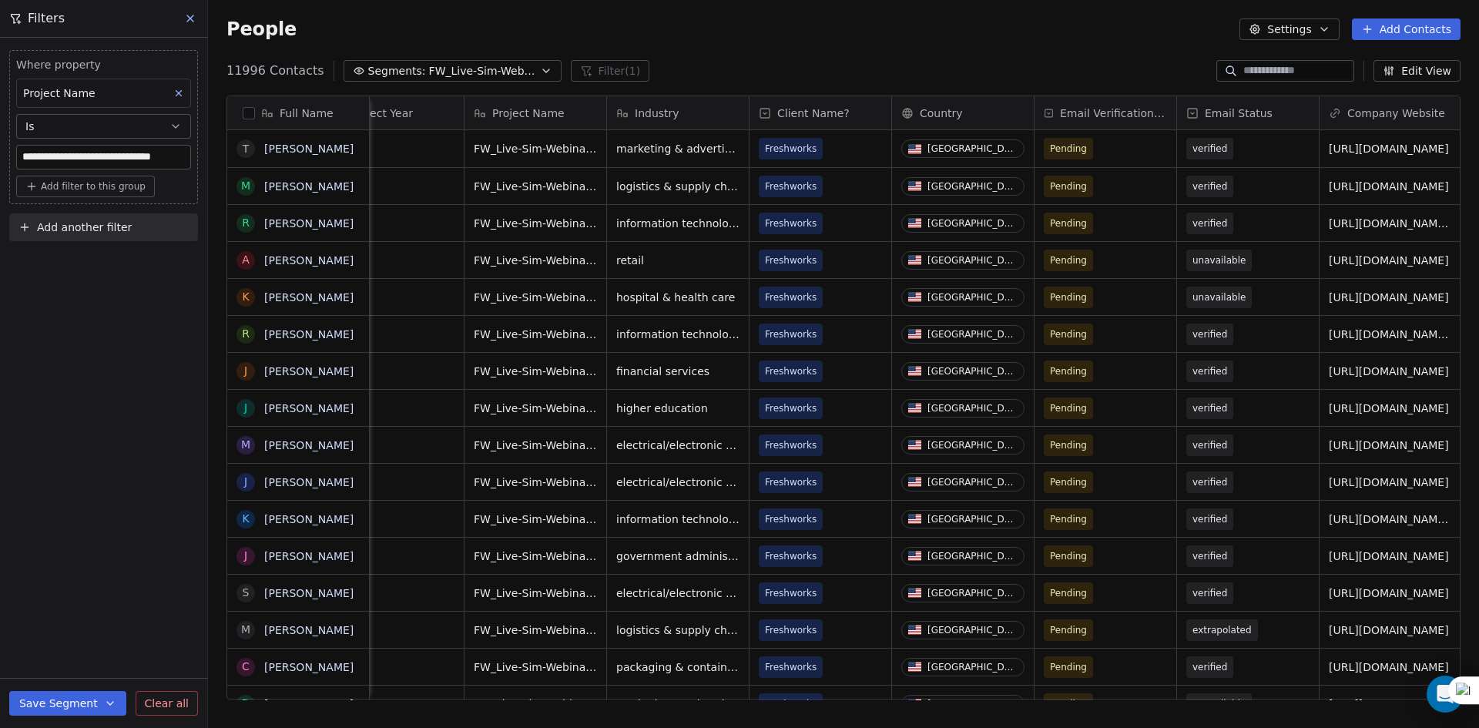
click at [429, 71] on span "FW_Live-Sim-Webinar-22ndOct'25-NA" at bounding box center [483, 71] width 108 height 16
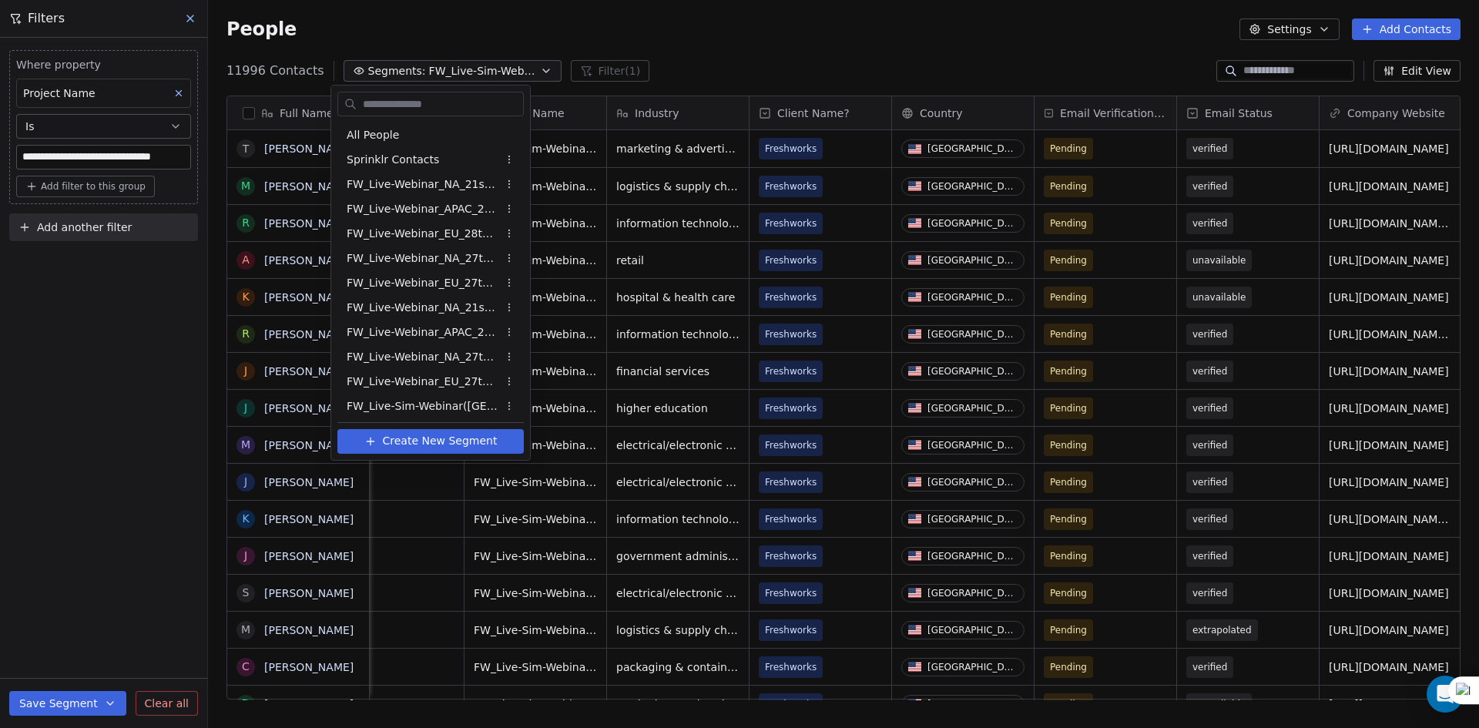
scroll to position [643, 0]
drag, startPoint x: 724, startPoint y: 57, endPoint x: 374, endPoint y: 124, distance: 356.2
click at [724, 56] on html "**********" at bounding box center [739, 364] width 1479 height 728
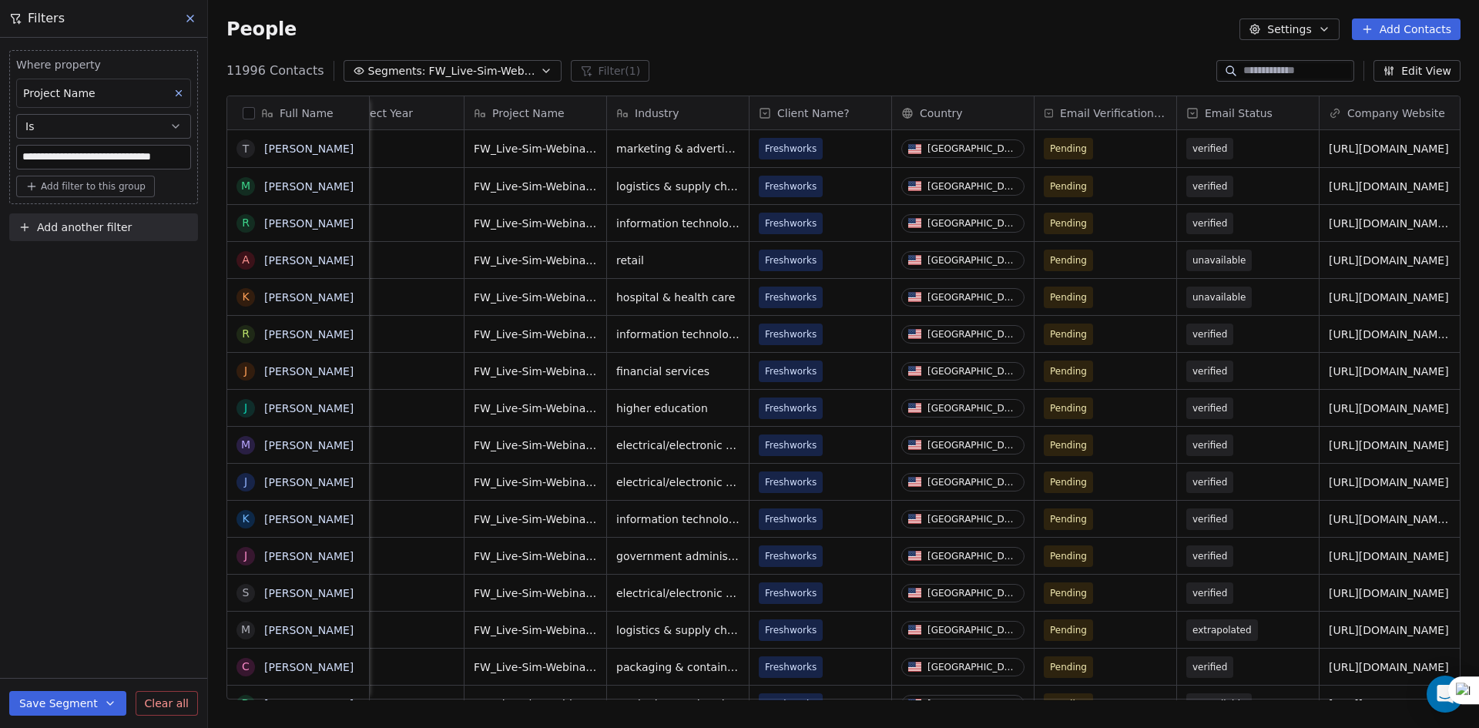
click at [104, 220] on span "Add another filter" at bounding box center [84, 228] width 95 height 16
click at [99, 257] on span "Contact properties" at bounding box center [75, 264] width 100 height 16
type input "****"
click at [120, 318] on span "Registered on Bigmarker?" at bounding box center [94, 318] width 139 height 15
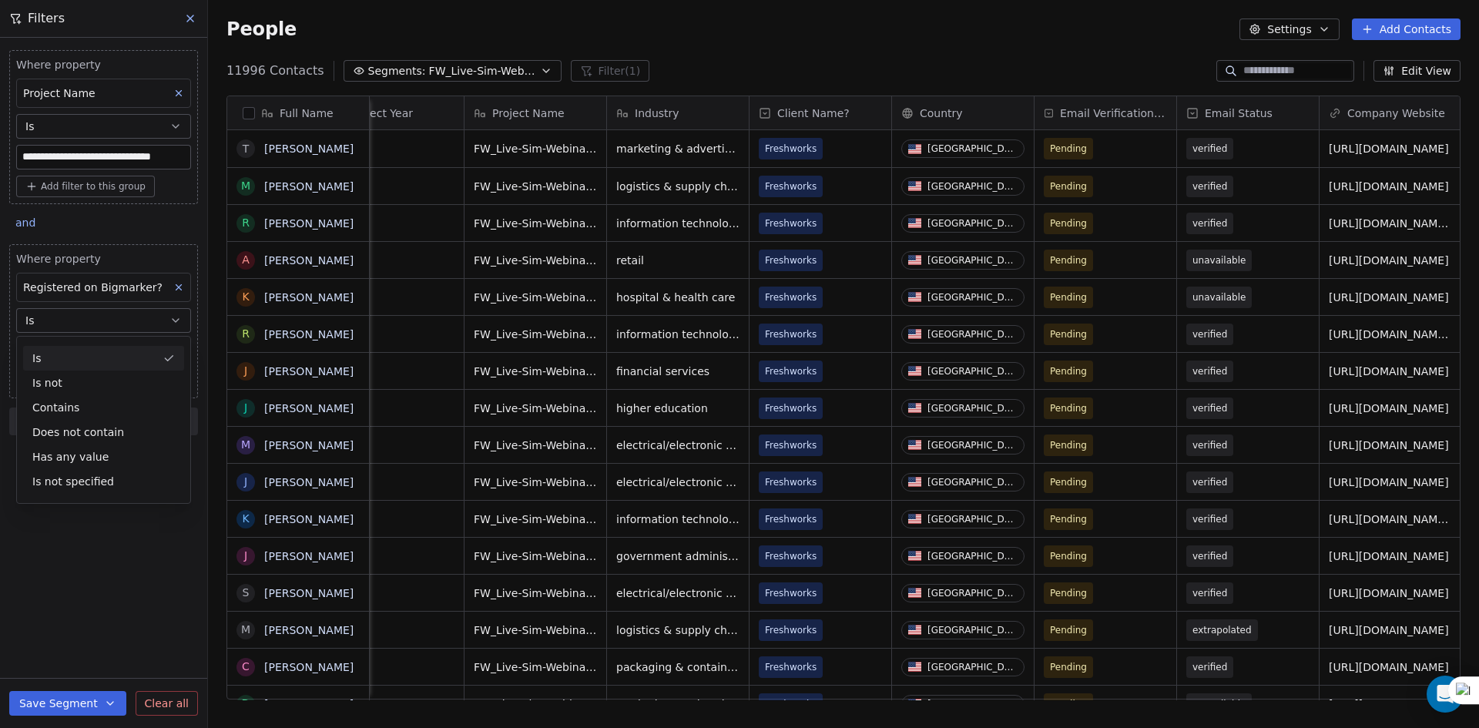
click at [126, 316] on button "Is" at bounding box center [103, 320] width 175 height 25
click at [99, 355] on input at bounding box center [103, 351] width 173 height 23
click at [123, 347] on input at bounding box center [103, 351] width 173 height 23
type input "****"
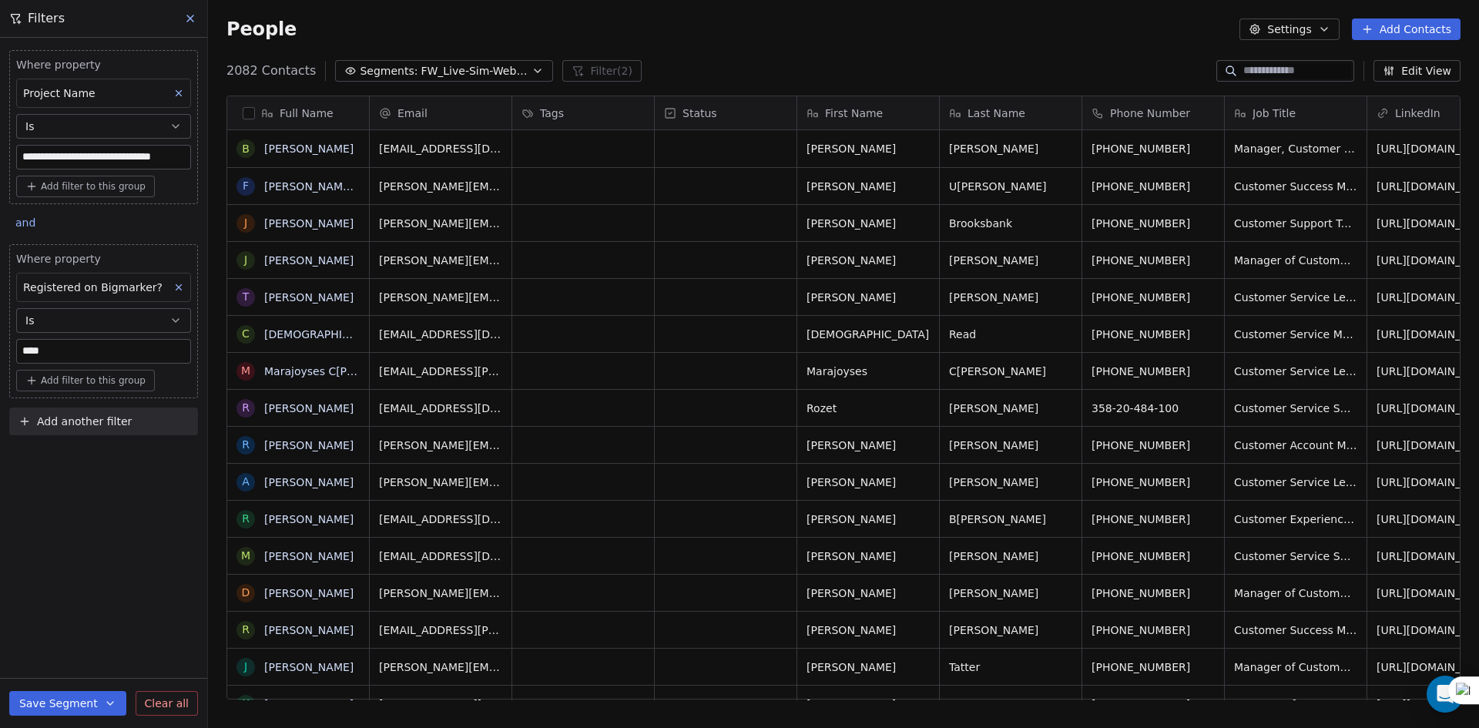
scroll to position [12, 12]
click at [246, 114] on button "button" at bounding box center [249, 113] width 12 height 12
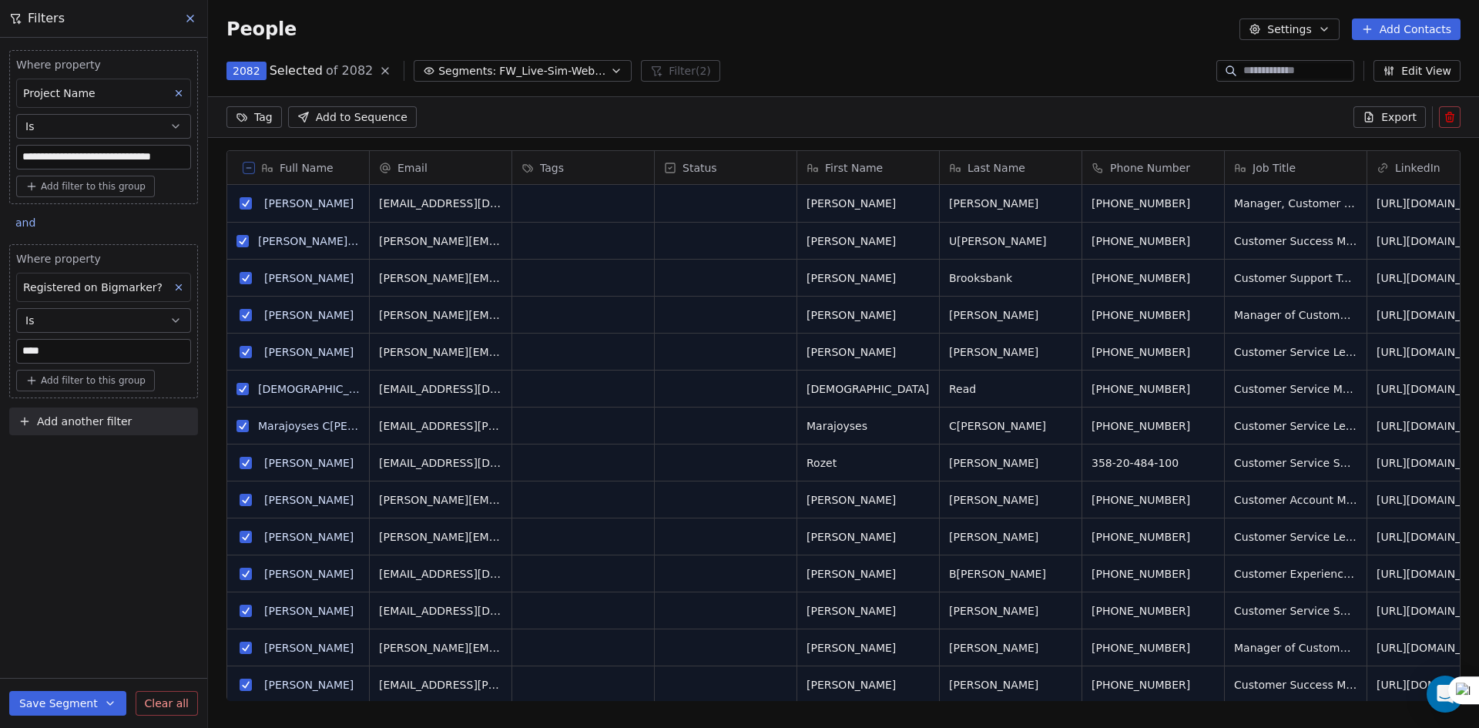
scroll to position [575, 1260]
click at [1395, 116] on span "Export" at bounding box center [1399, 116] width 35 height 15
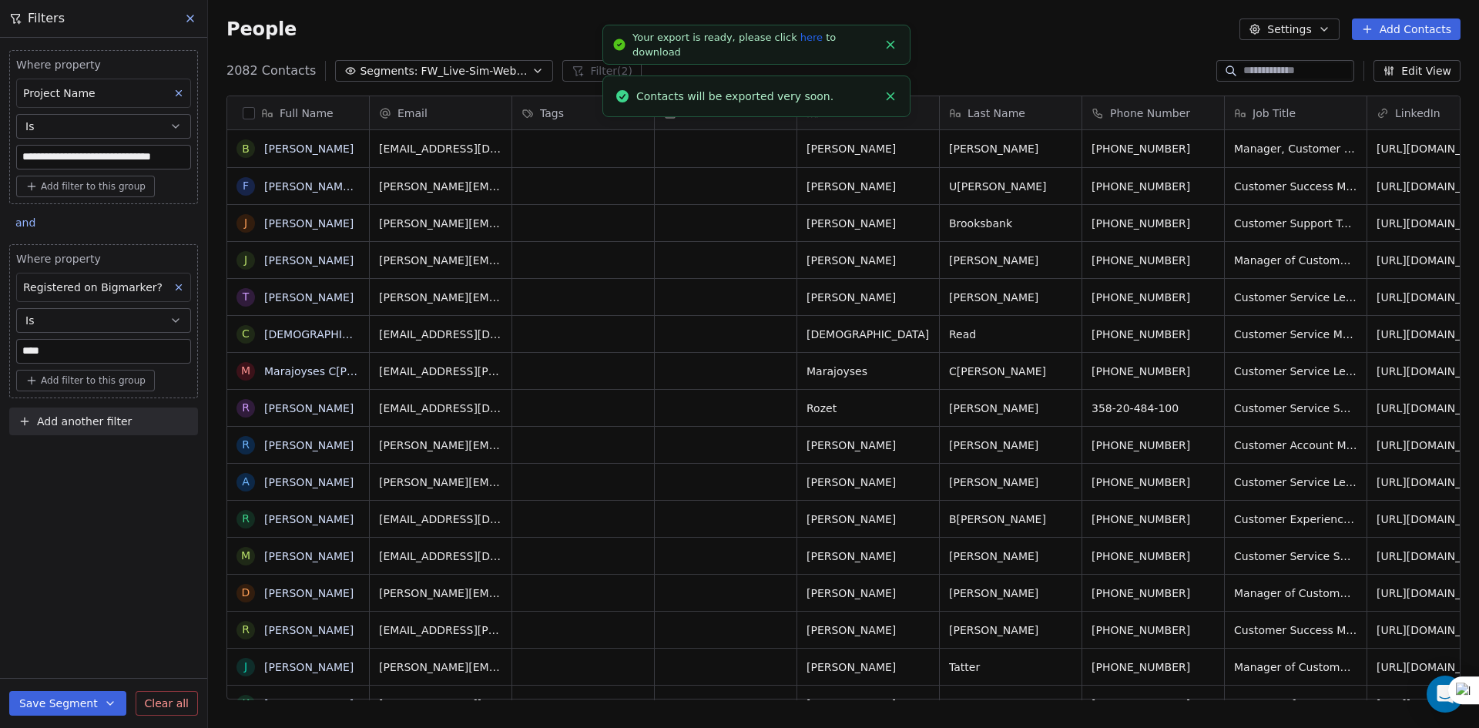
click at [801, 43] on link "here" at bounding box center [812, 38] width 22 height 12
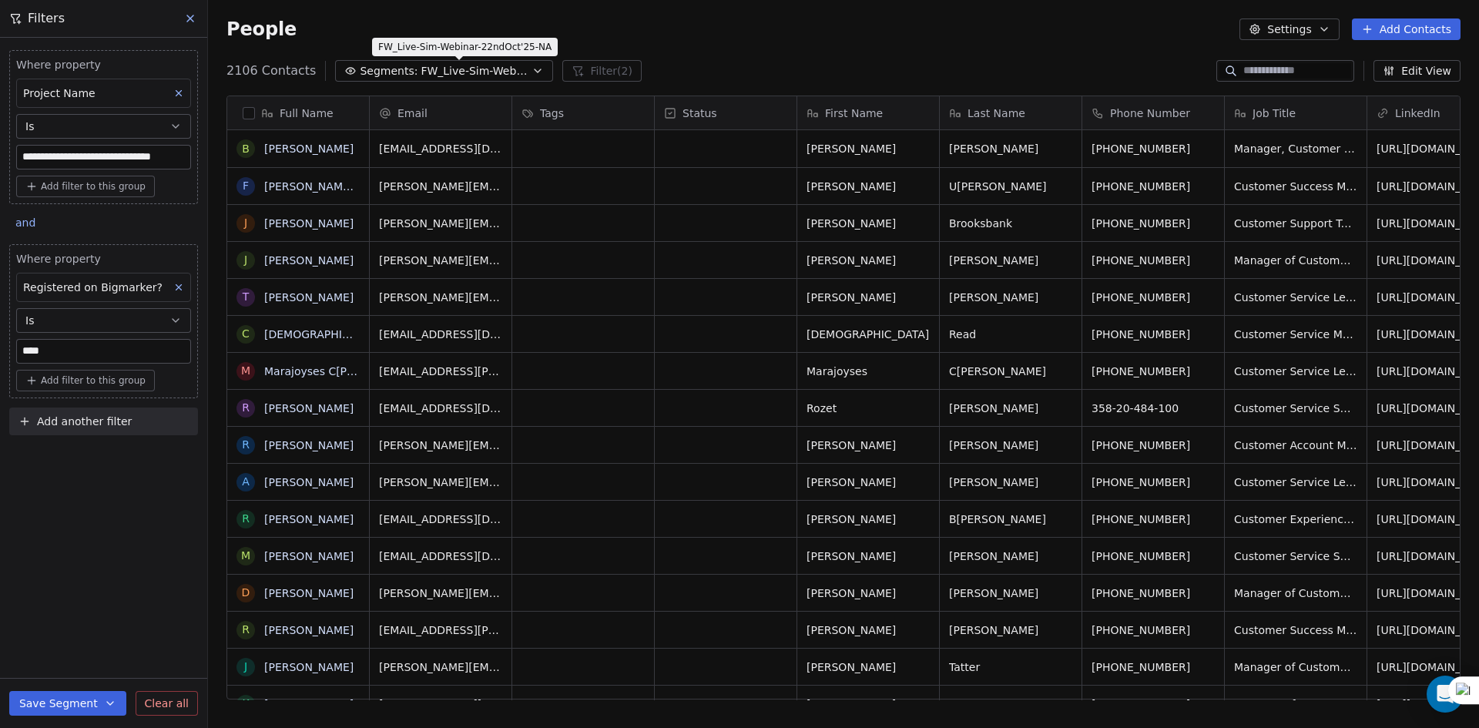
click at [451, 66] on span "FW_Live-Sim-Webinar-22ndOct'25-NA" at bounding box center [475, 71] width 108 height 16
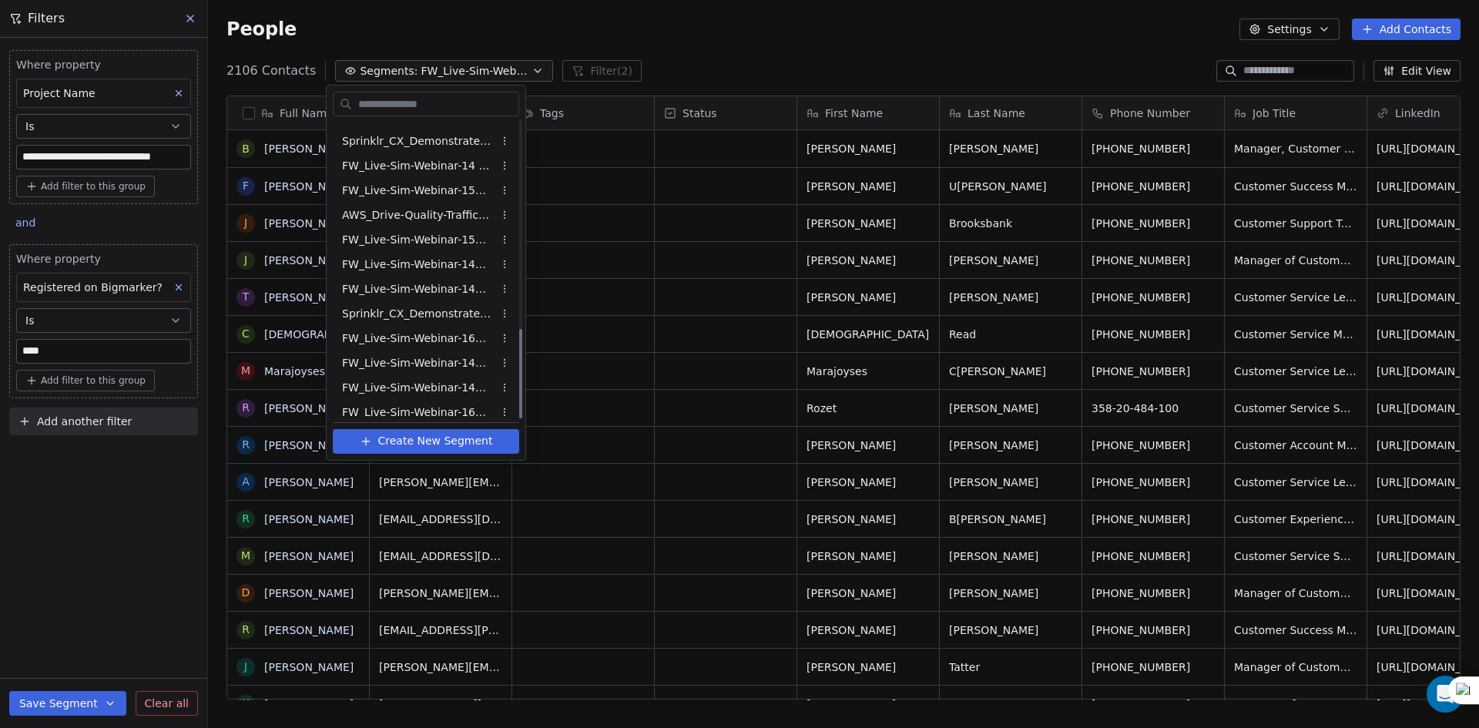
scroll to position [693, 0]
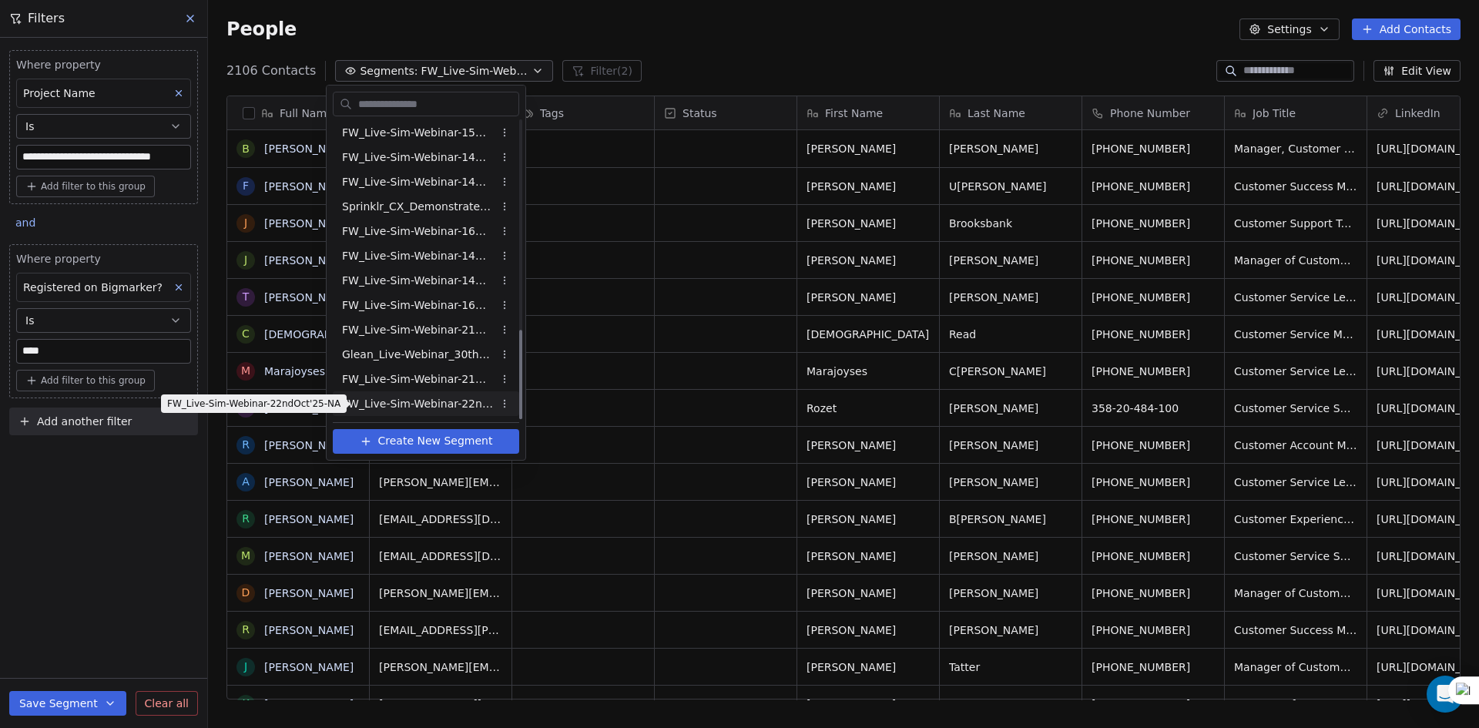
click at [434, 405] on span "FW_Live-Sim-Webinar-22ndOct'25-NA" at bounding box center [417, 404] width 151 height 16
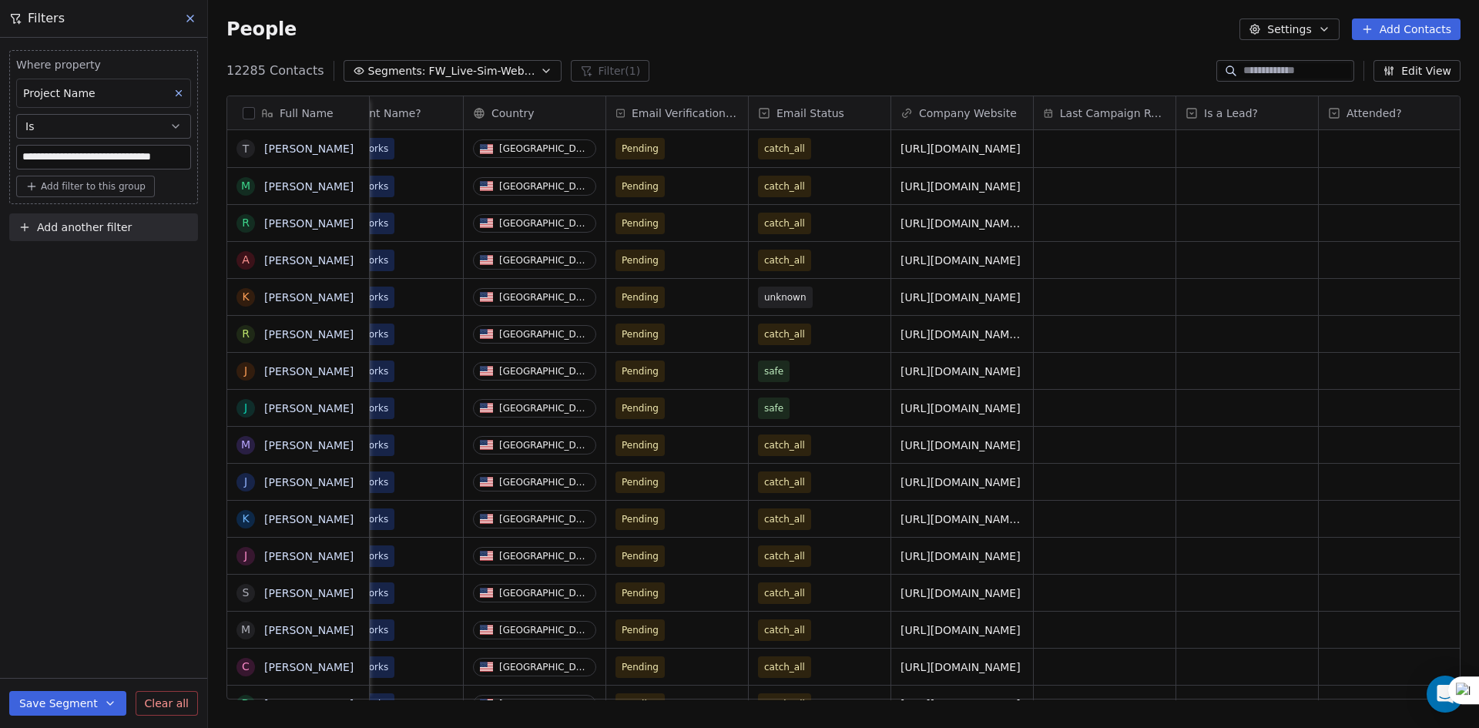
scroll to position [0, 1754]
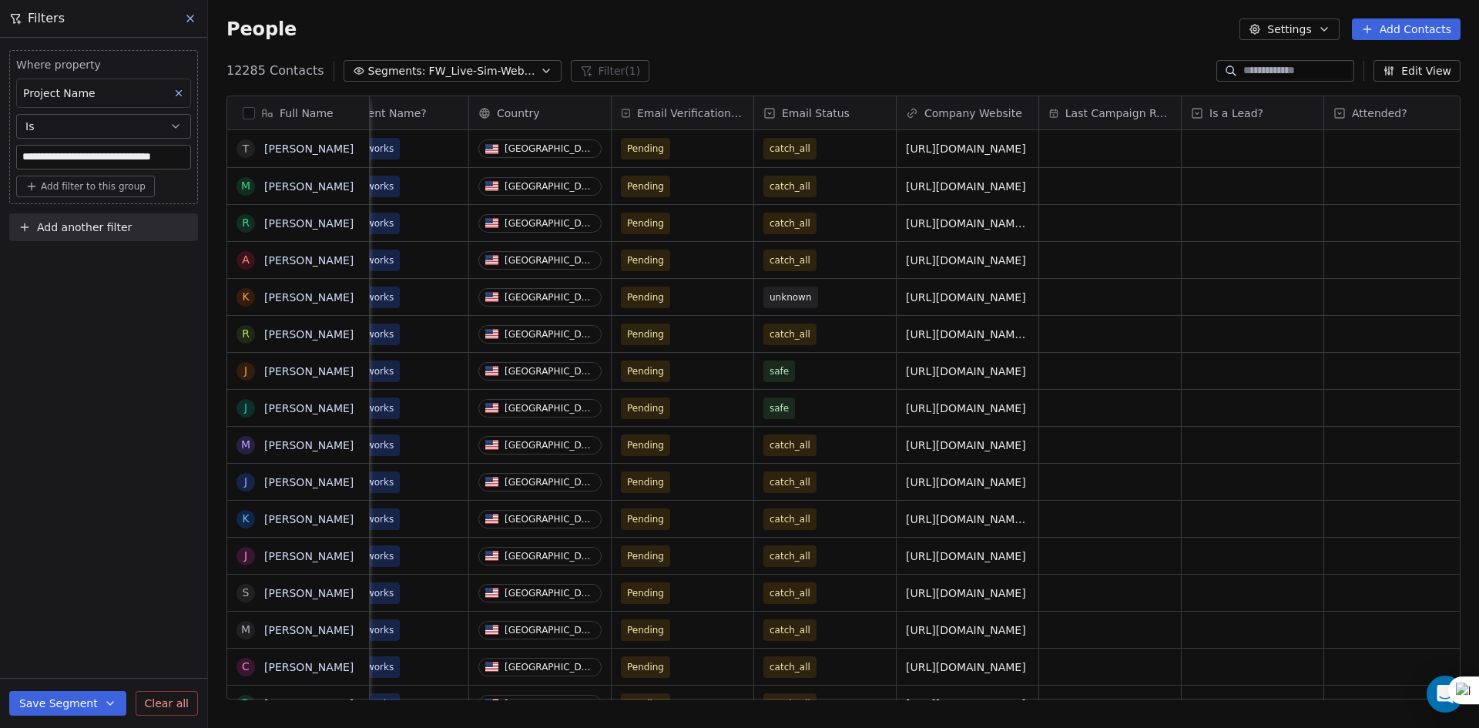
click at [449, 79] on span "FW_Live-Sim-Webinar-22ndOct'25-NA" at bounding box center [483, 71] width 108 height 16
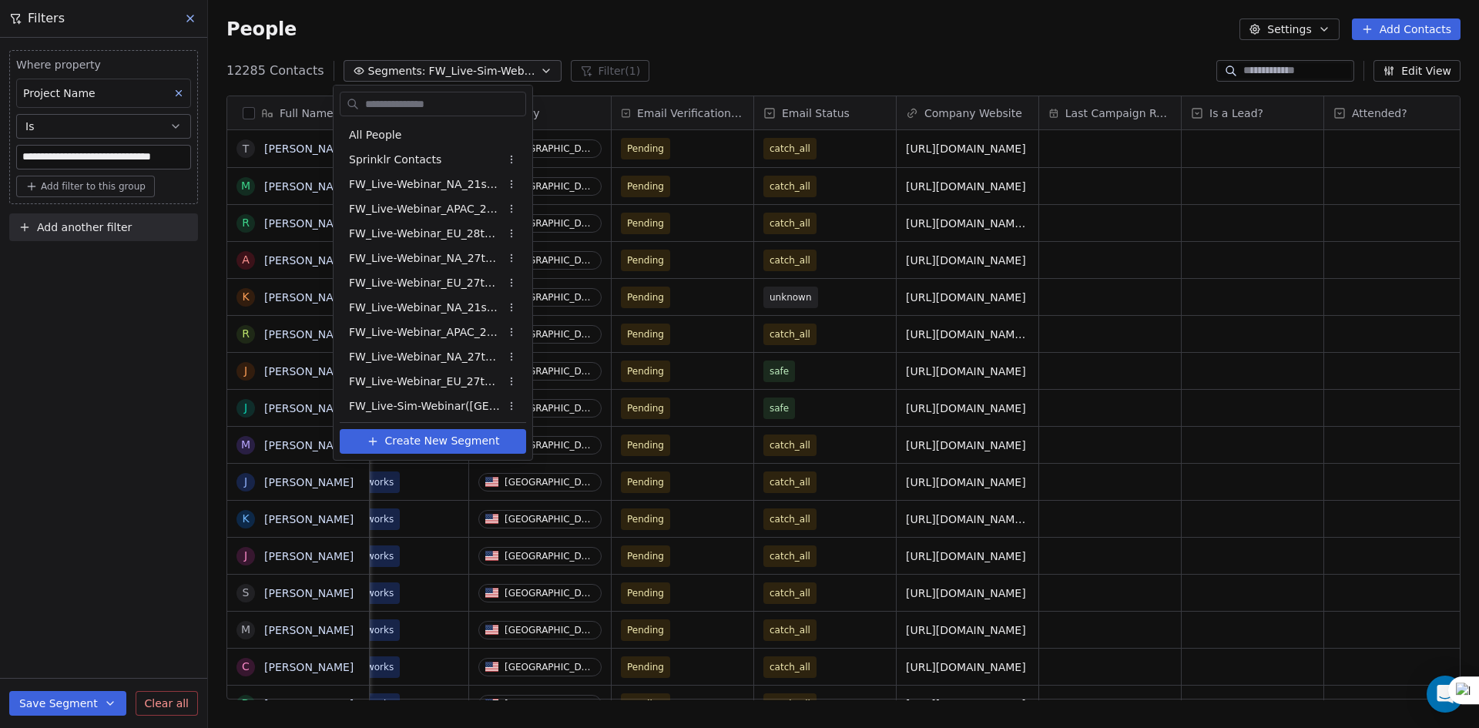
scroll to position [693, 0]
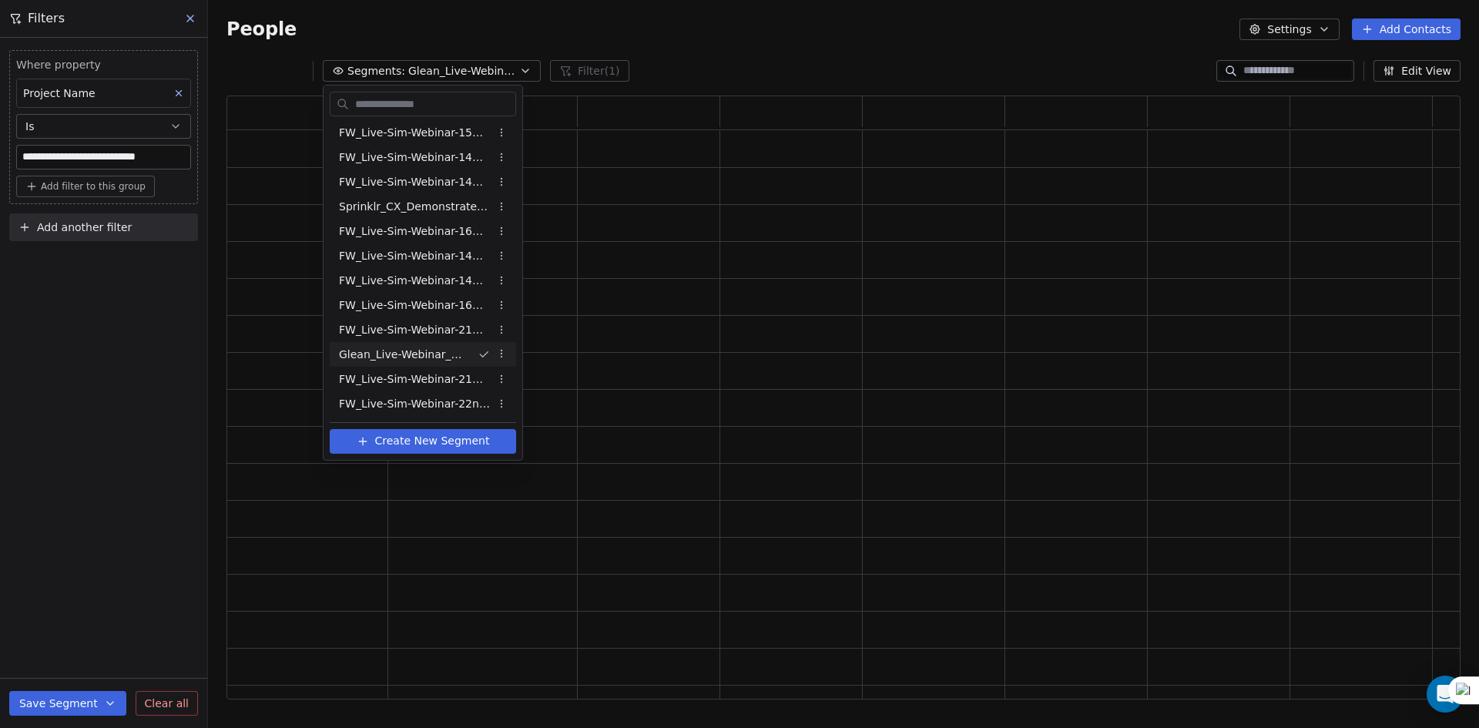
type input "**********"
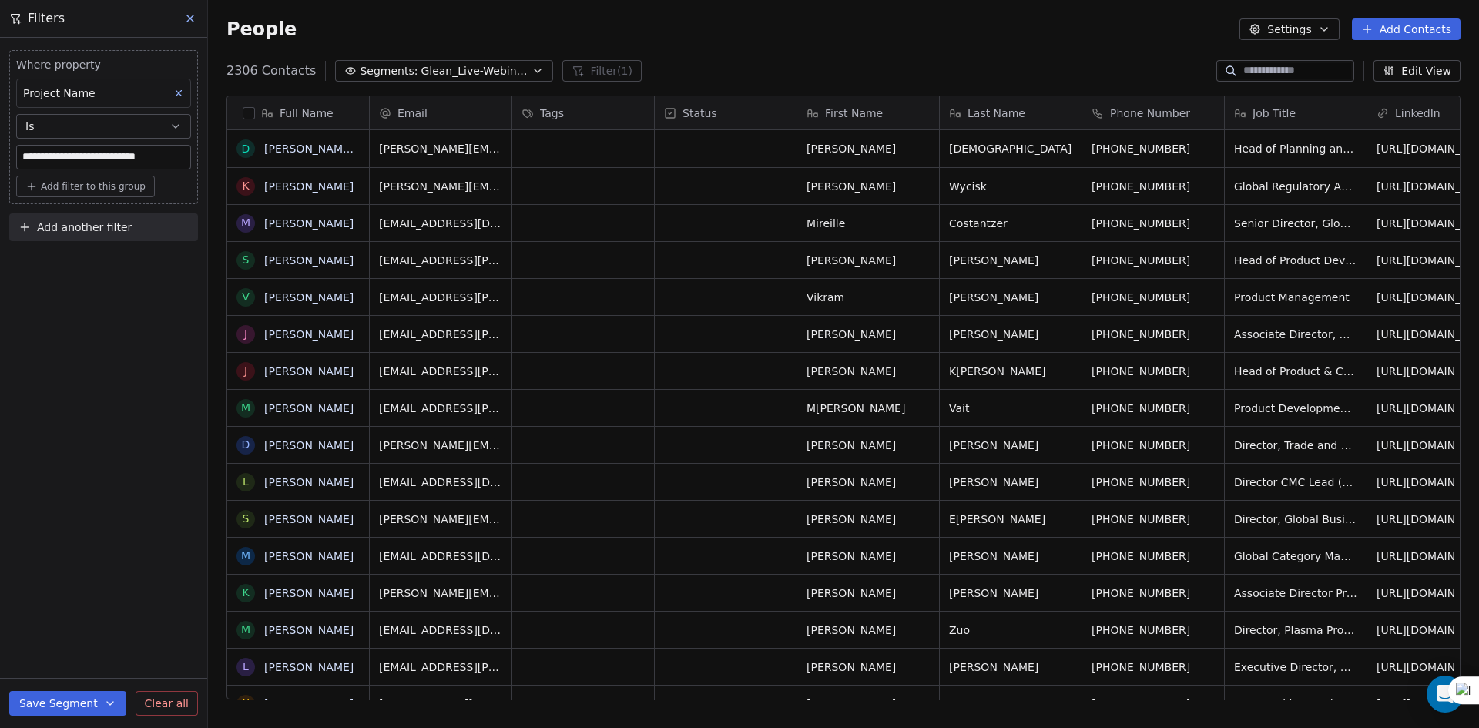
scroll to position [629, 1260]
click at [66, 241] on div "Add another filter" at bounding box center [103, 230] width 189 height 34
click at [68, 231] on span "Add another filter" at bounding box center [84, 228] width 95 height 16
click at [69, 253] on div "Contact properties" at bounding box center [103, 263] width 175 height 25
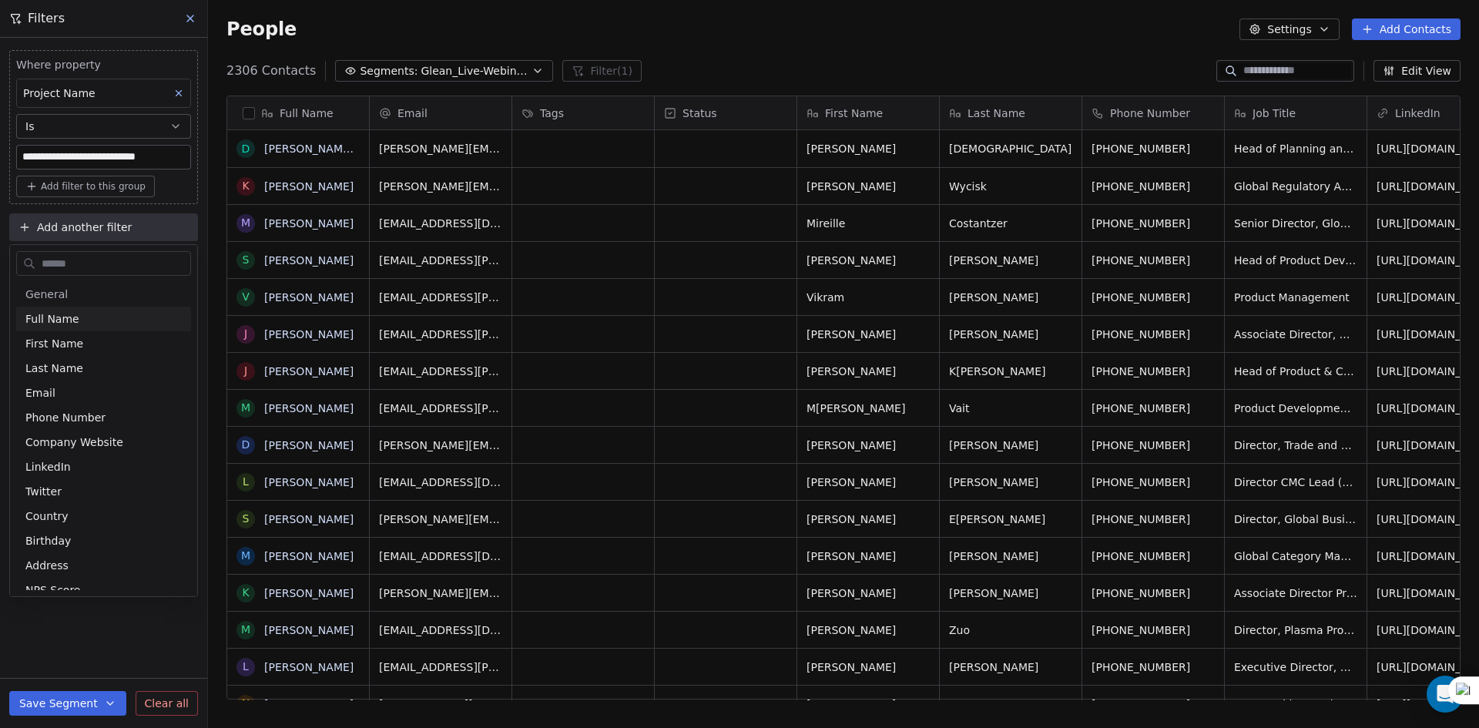
click at [68, 272] on input "text" at bounding box center [115, 264] width 152 height 22
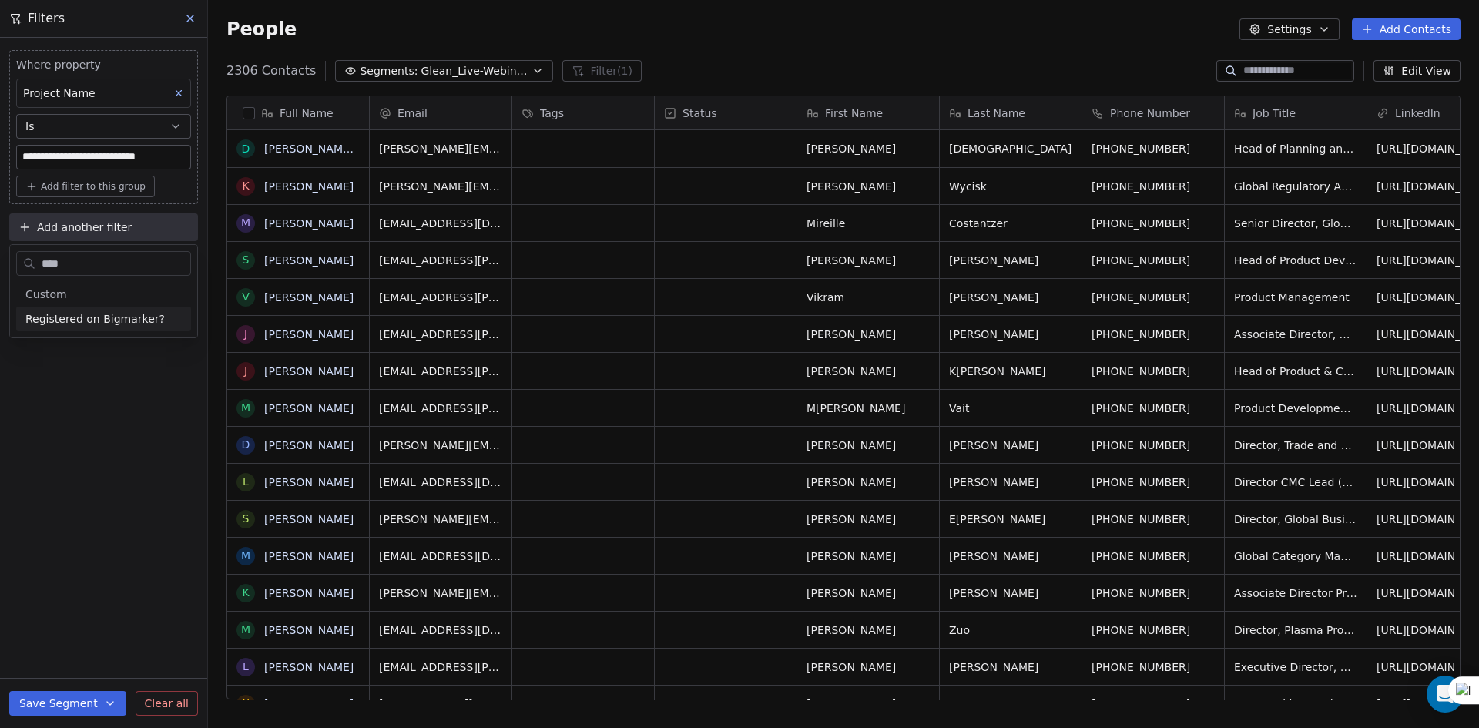
type input "****"
click at [86, 327] on div "Registered on Bigmarker?" at bounding box center [103, 319] width 175 height 25
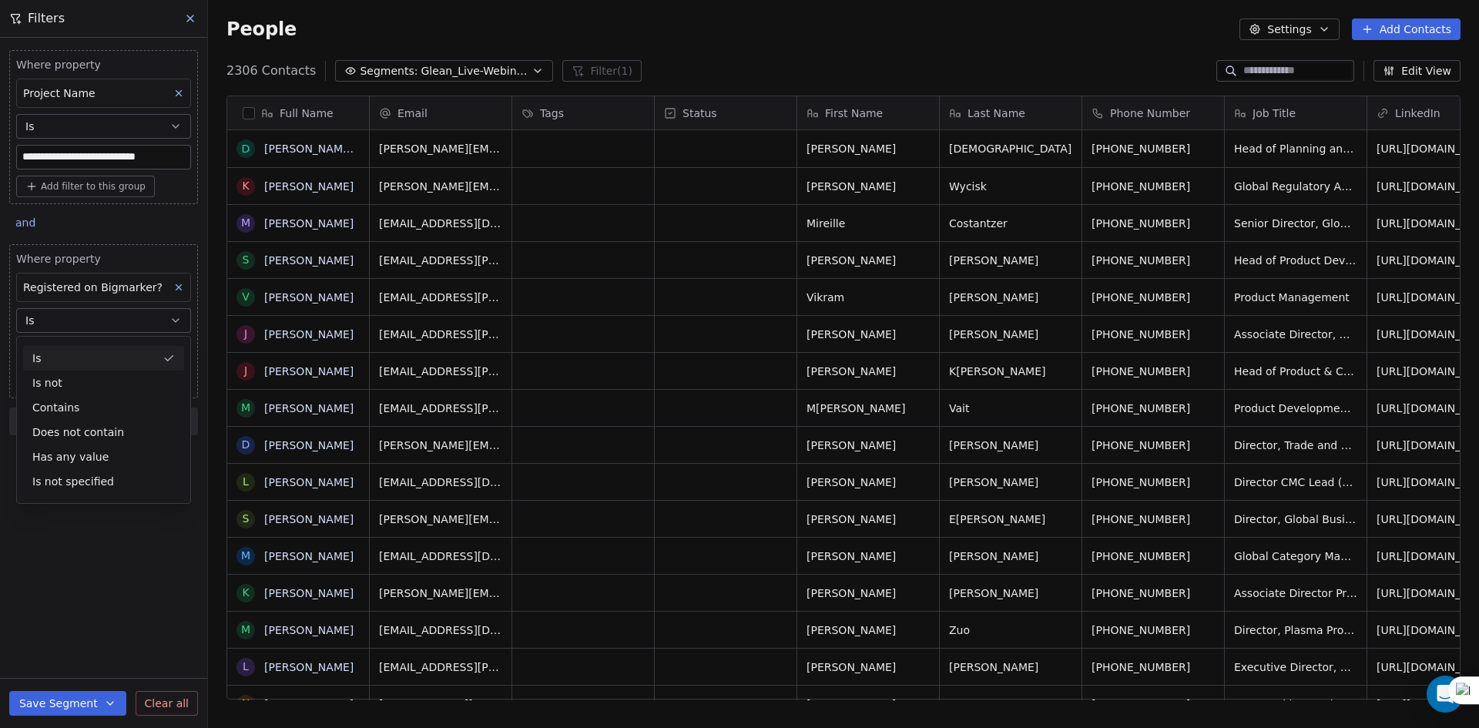
click at [77, 334] on body "**********" at bounding box center [739, 364] width 1479 height 728
click at [72, 362] on input at bounding box center [103, 351] width 173 height 23
type input "****"
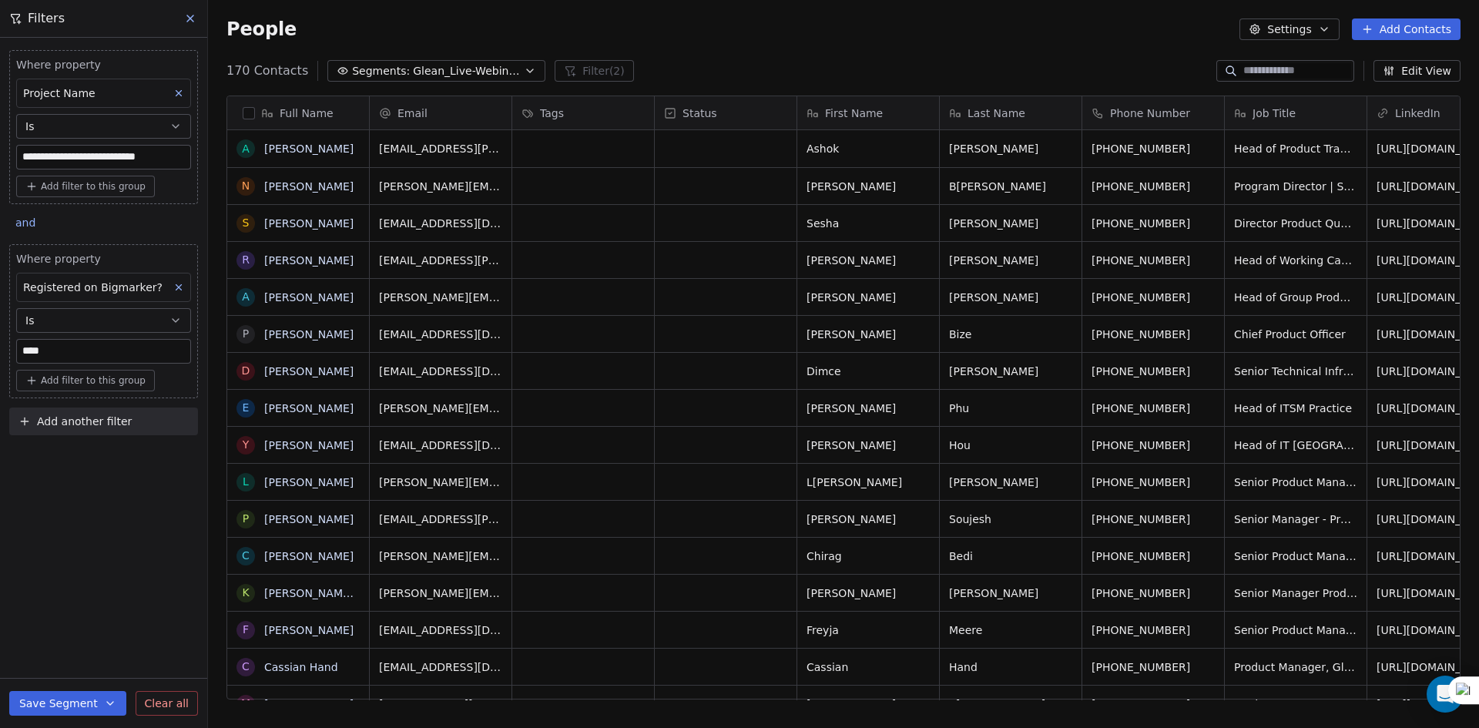
click at [249, 111] on button "button" at bounding box center [249, 113] width 12 height 12
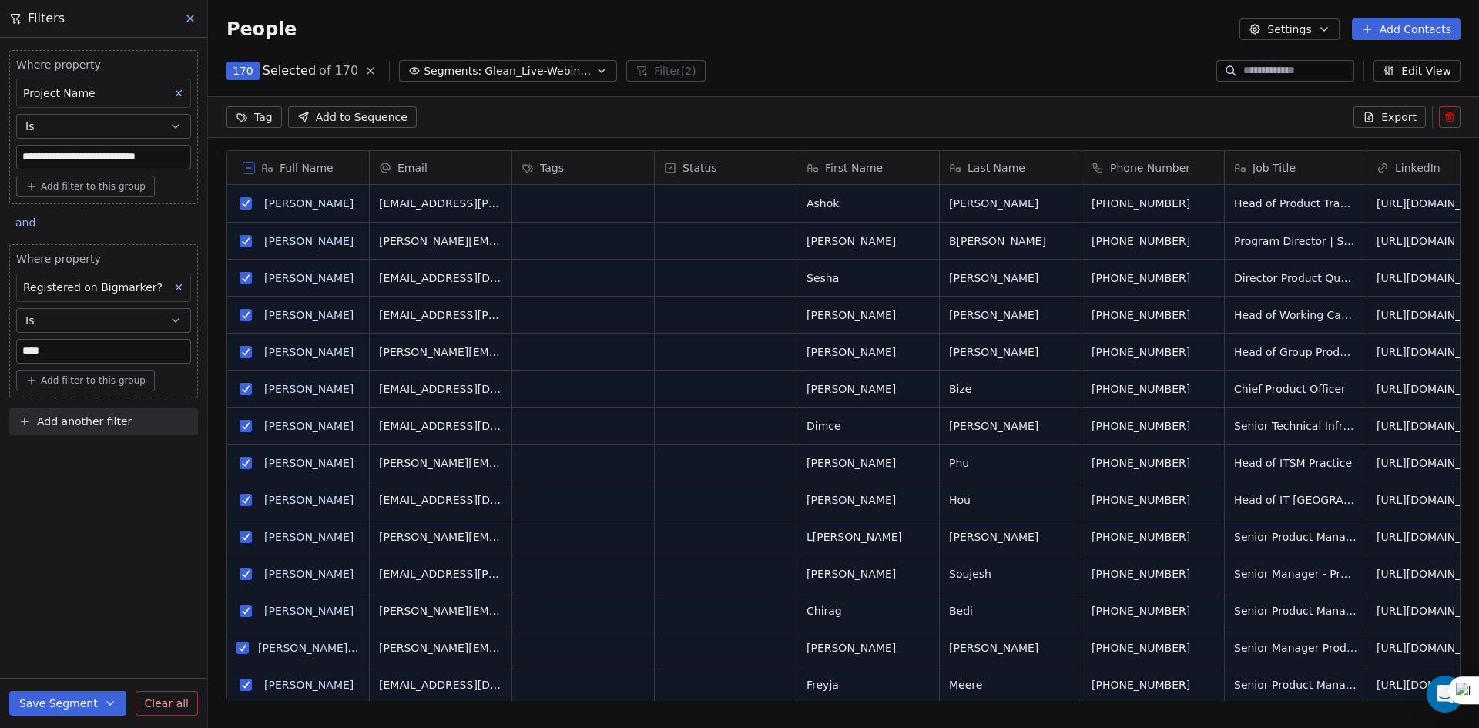
scroll to position [575, 1260]
click at [1383, 107] on button "Export" at bounding box center [1390, 117] width 72 height 22
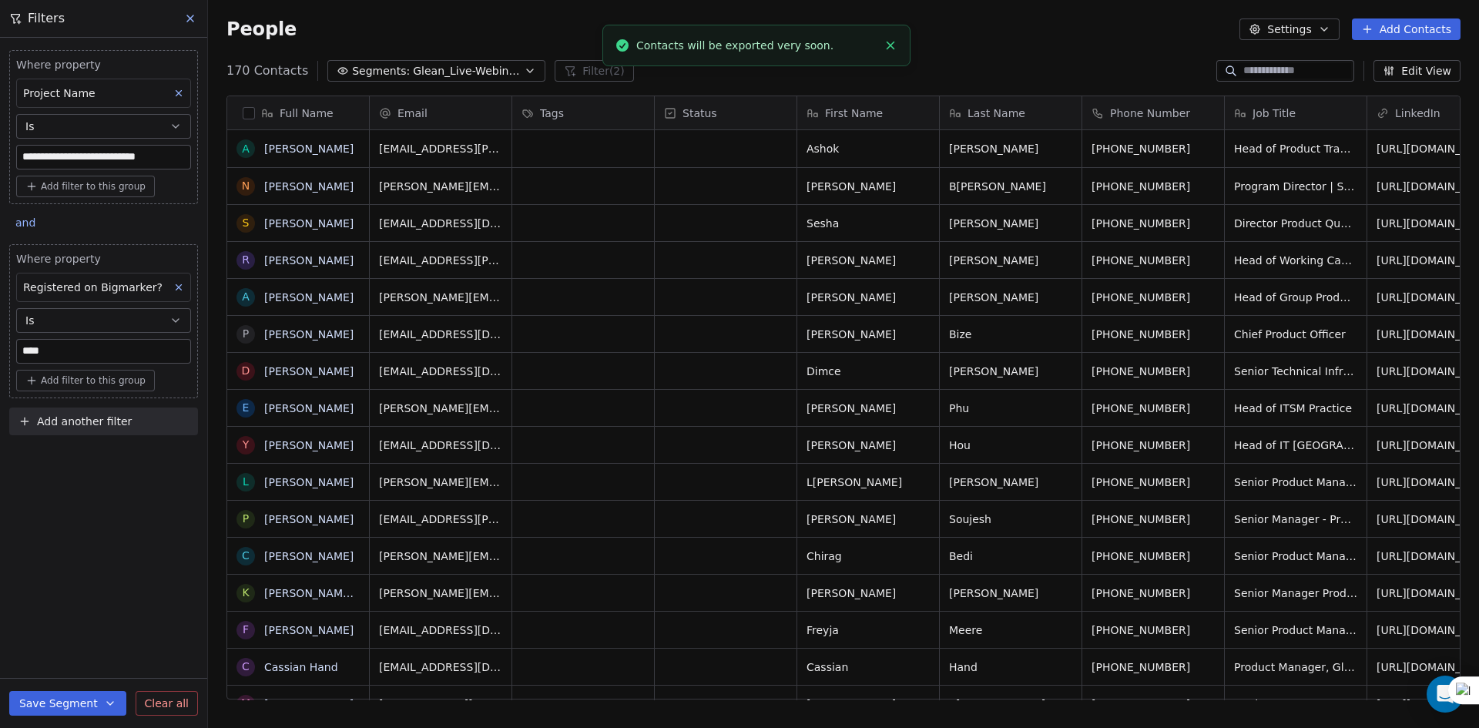
scroll to position [629, 1260]
click at [801, 43] on link "here" at bounding box center [812, 38] width 22 height 12
